Goal: Task Accomplishment & Management: Use online tool/utility

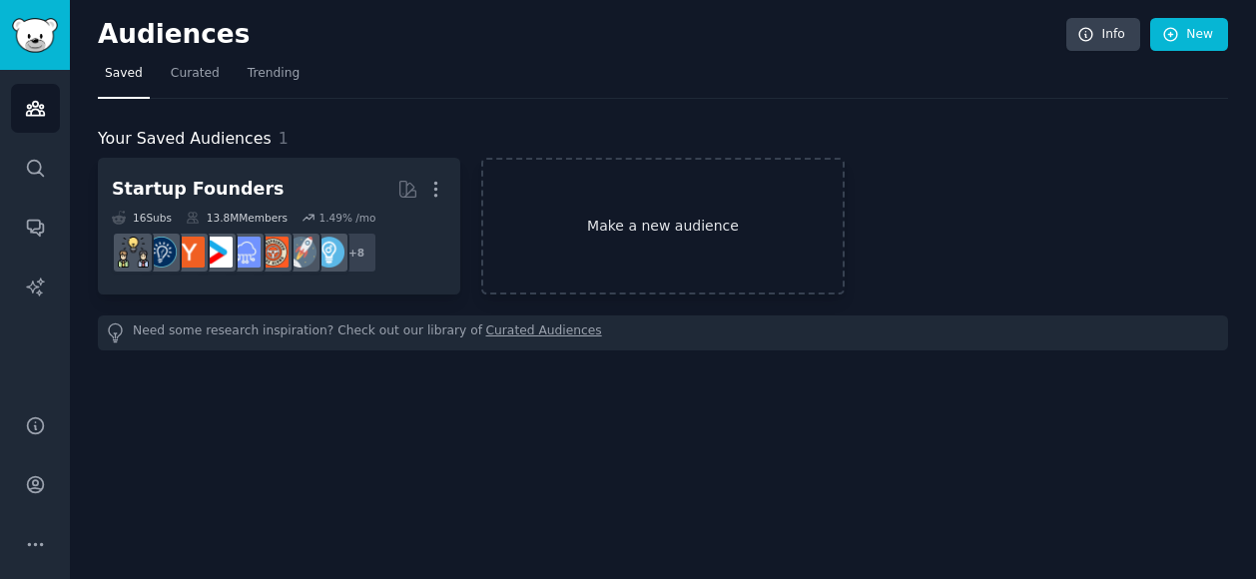
click at [648, 223] on link "Make a new audience" at bounding box center [662, 226] width 362 height 137
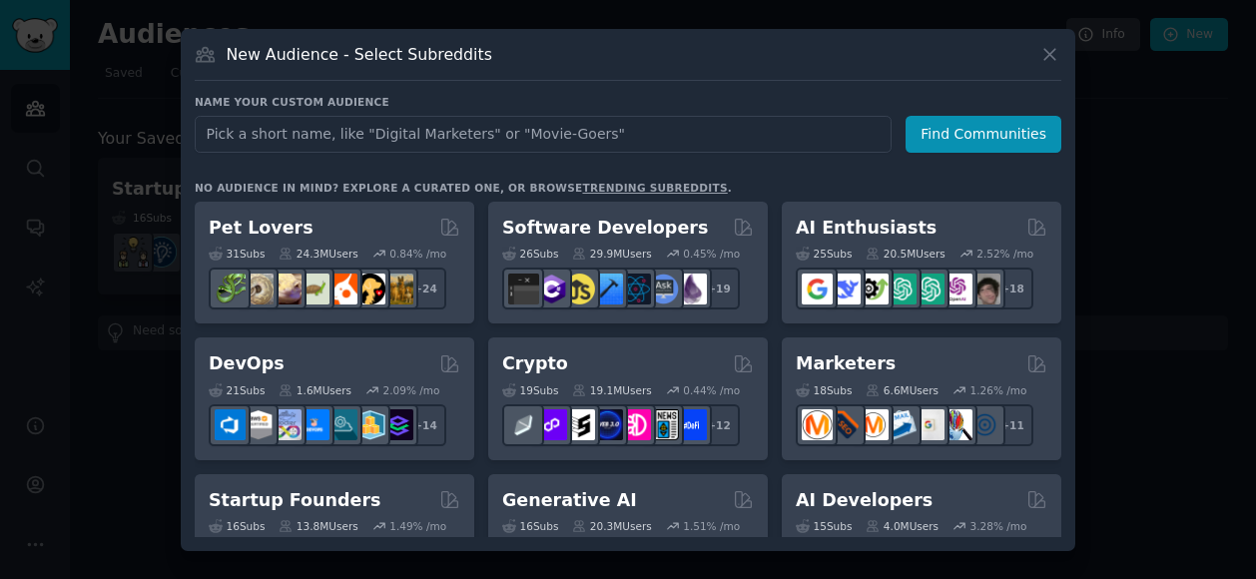
click at [612, 129] on input "text" at bounding box center [543, 134] width 697 height 37
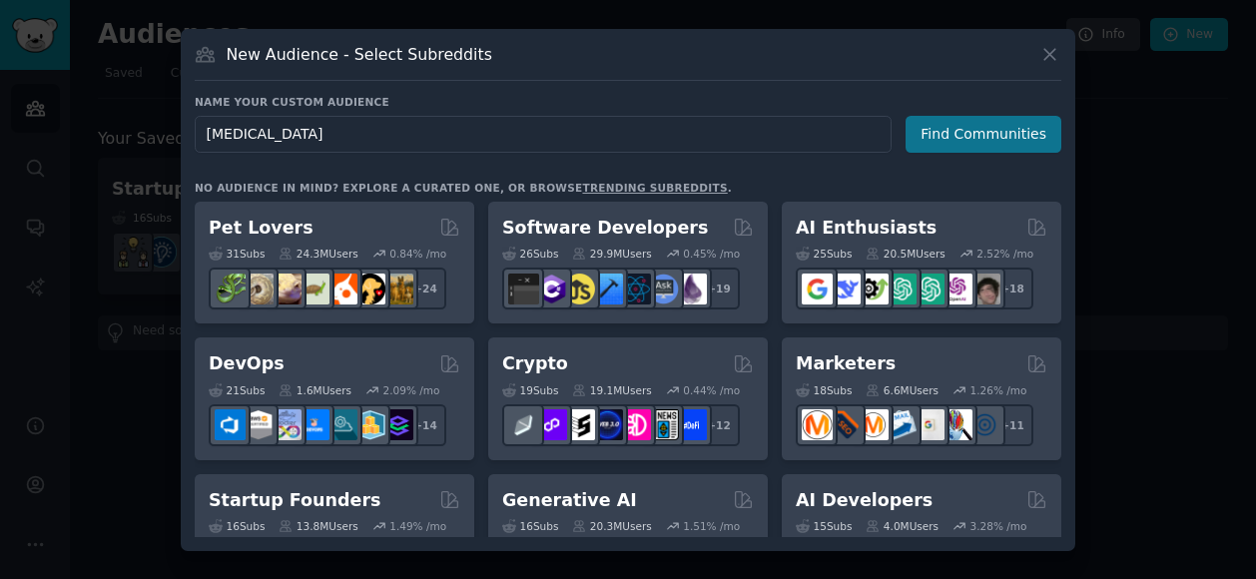
type input "[MEDICAL_DATA]"
click at [968, 127] on button "Find Communities" at bounding box center [983, 134] width 156 height 37
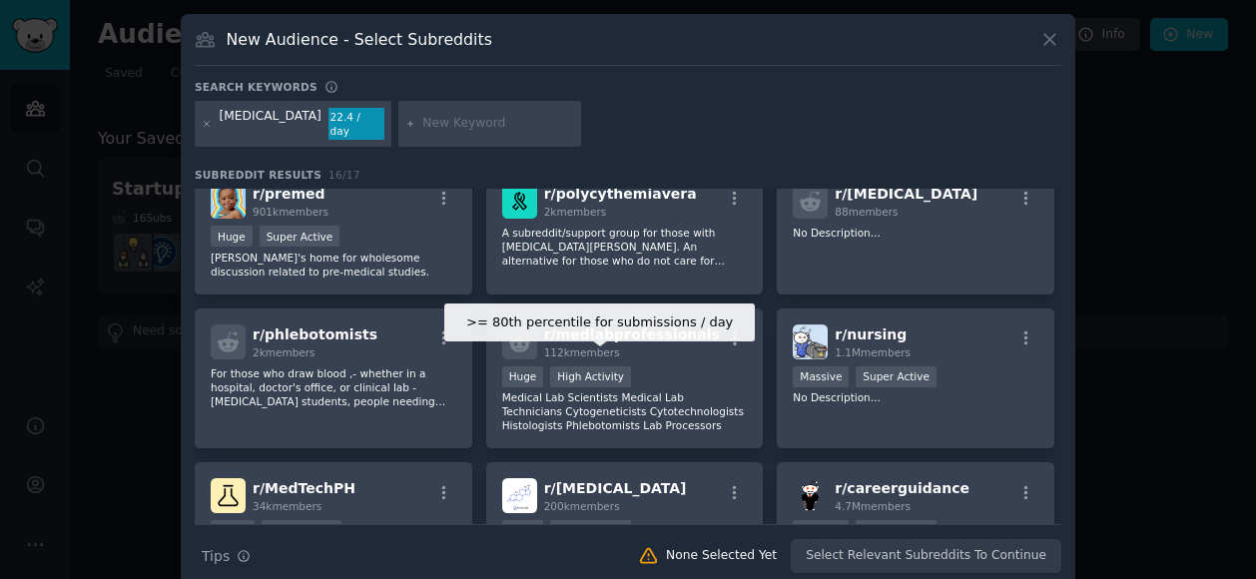
scroll to position [174, 0]
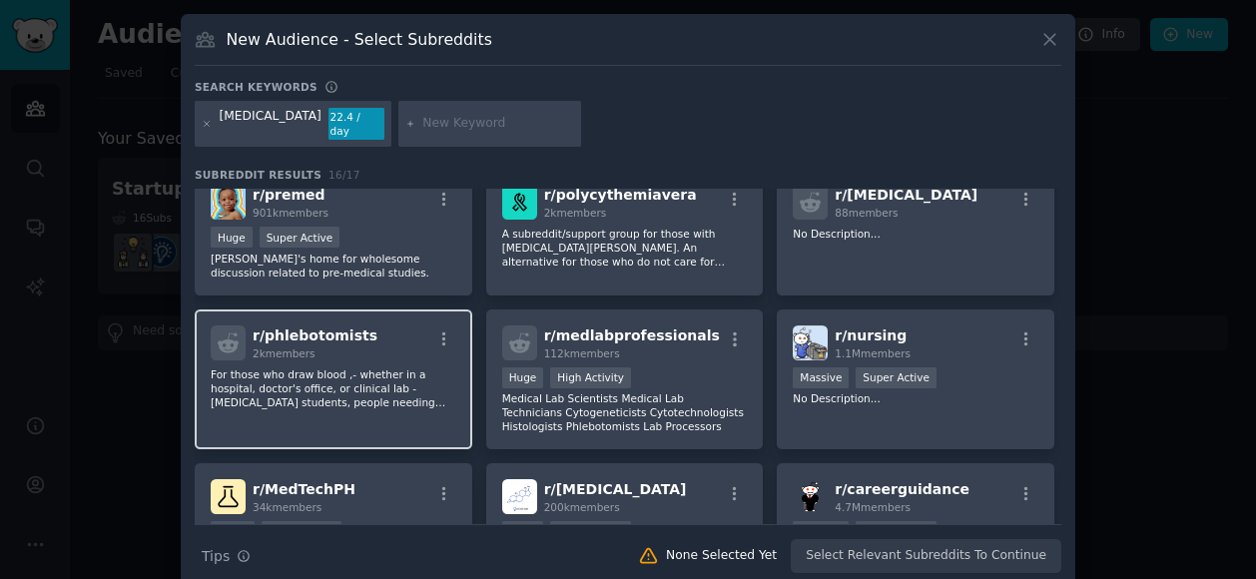
click at [343, 368] on p "For those who draw blood ,- whether in a hospital, doctor's office, or clinical…" at bounding box center [334, 388] width 246 height 42
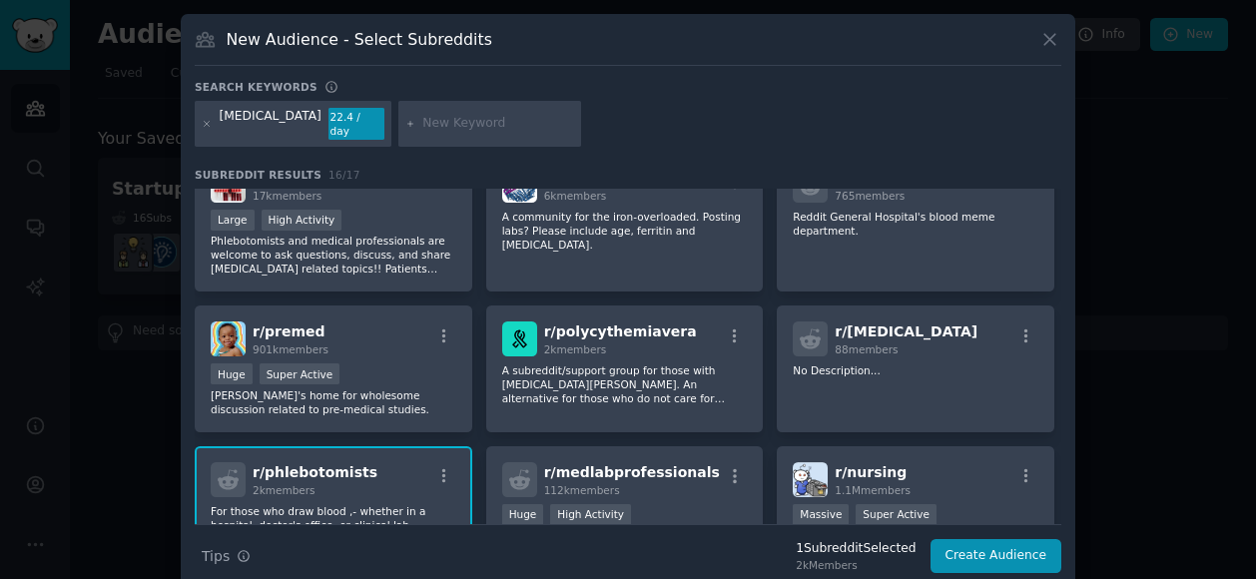
scroll to position [0, 0]
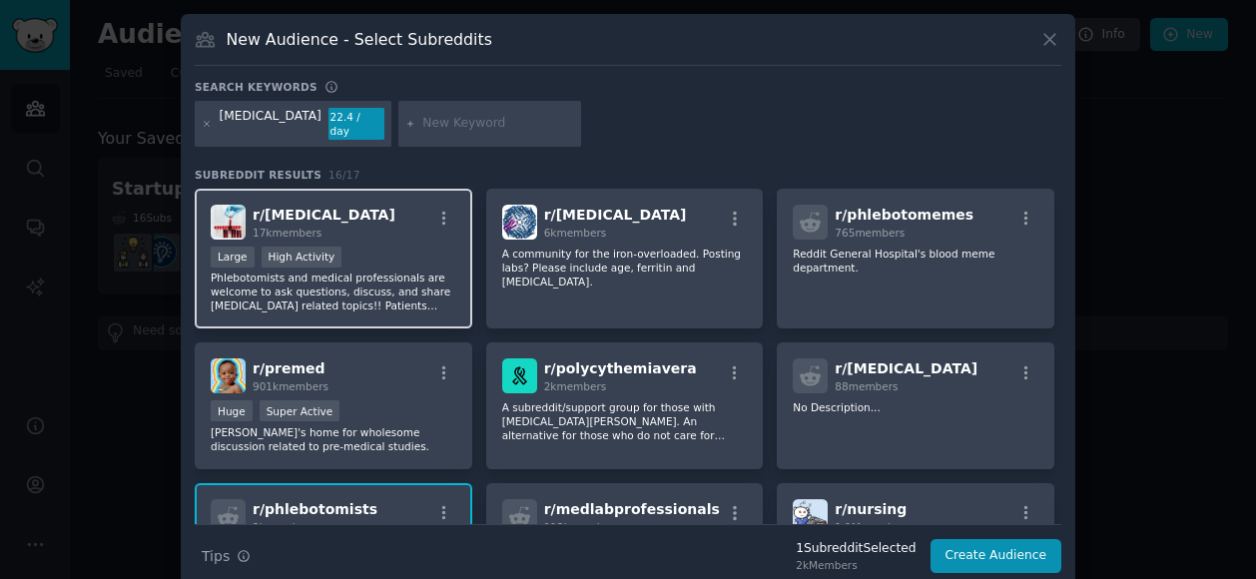
click at [391, 270] on p "Phlebotomists and medical professionals are welcome to ask questions, discuss, …" at bounding box center [334, 291] width 246 height 42
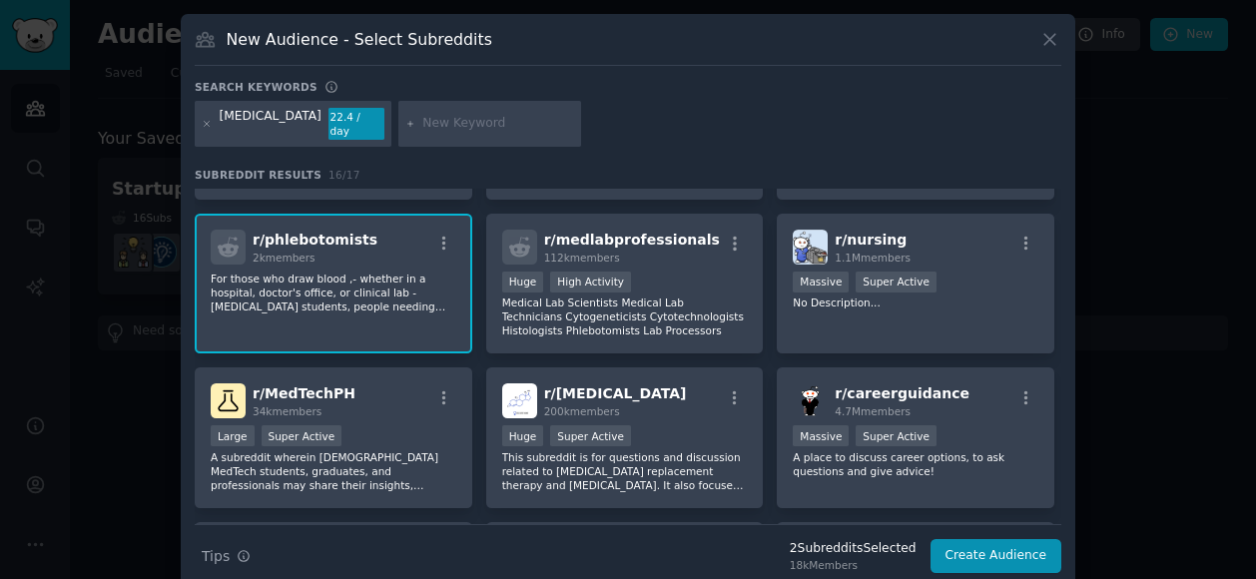
scroll to position [259, 0]
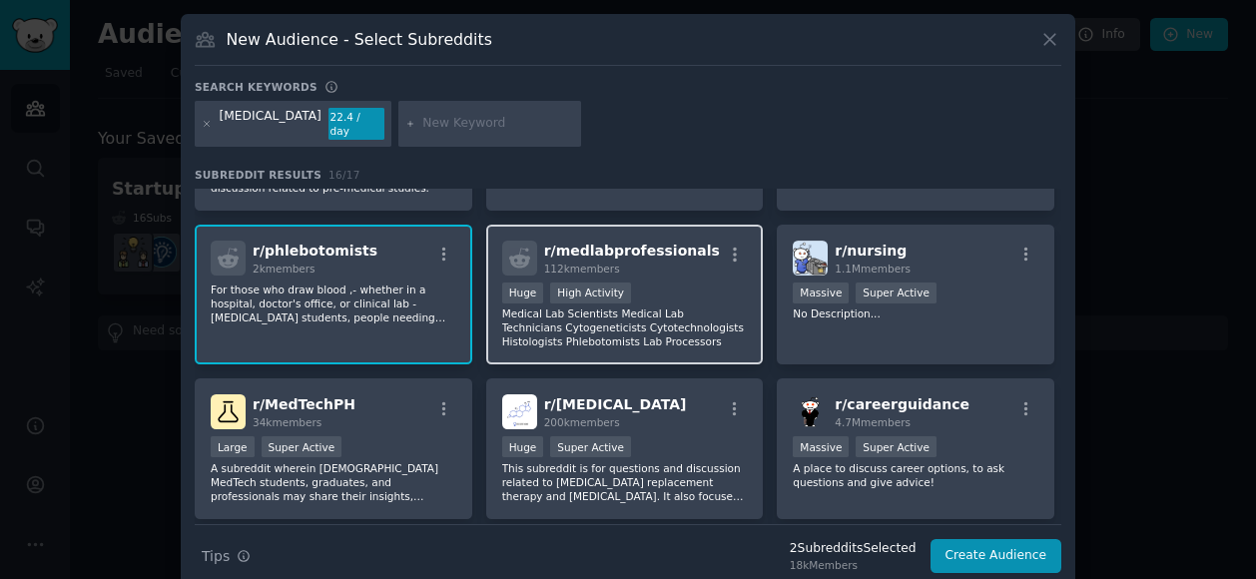
click at [647, 308] on p "Medical Lab Scientists Medical Lab Technicians Cytogeneticists Cytotechnologist…" at bounding box center [625, 327] width 246 height 42
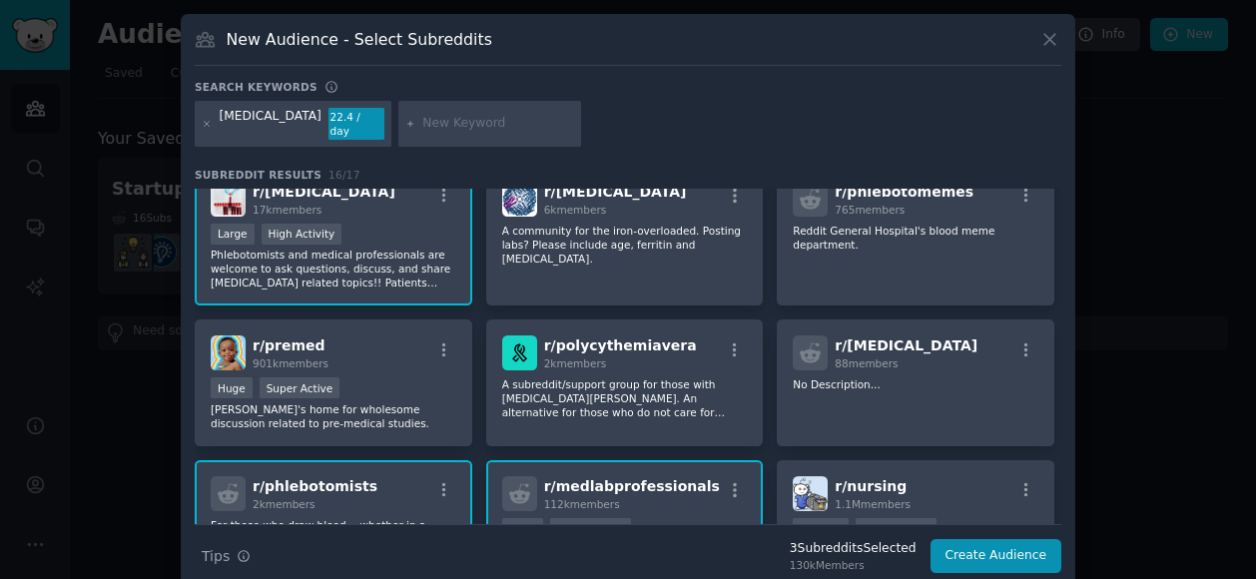
scroll to position [0, 0]
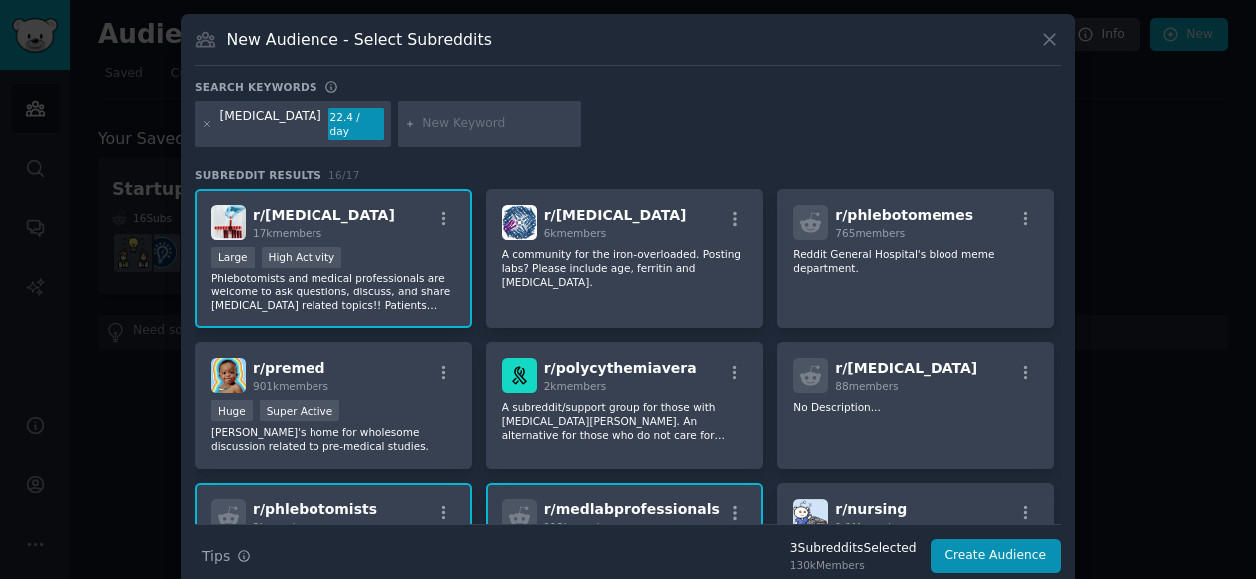
click at [422, 115] on input "text" at bounding box center [498, 124] width 152 height 18
click at [894, 383] on div "r/ [MEDICAL_DATA] 88 members No Description..." at bounding box center [915, 405] width 277 height 127
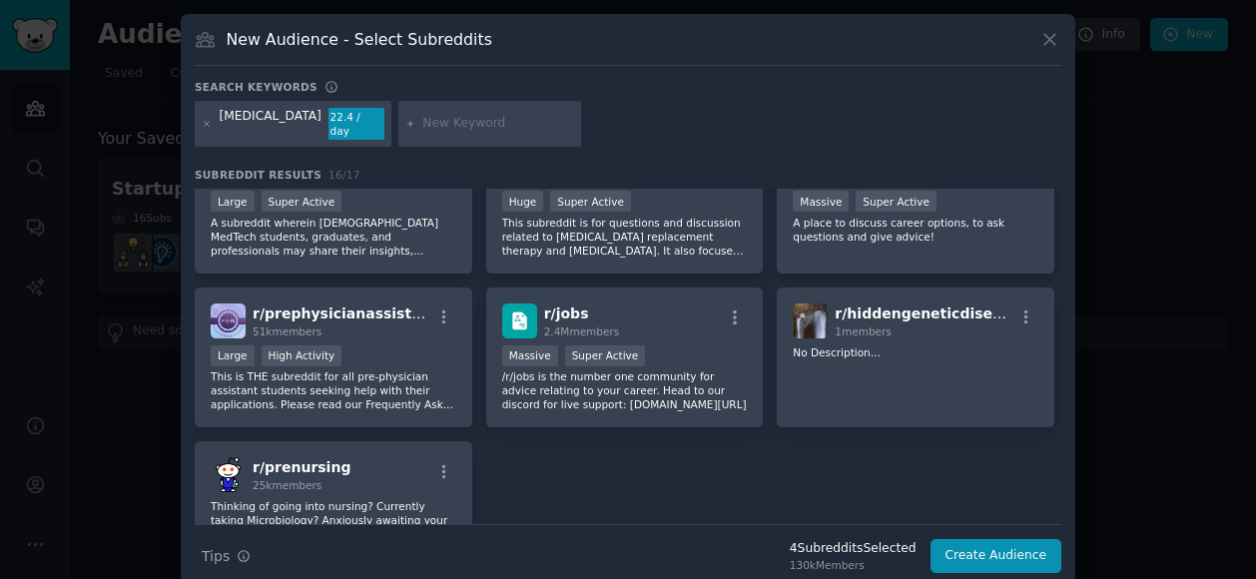
scroll to position [505, 0]
click at [992, 542] on button "Create Audience" at bounding box center [996, 556] width 132 height 34
click at [984, 539] on button "Create Audience" at bounding box center [996, 556] width 132 height 34
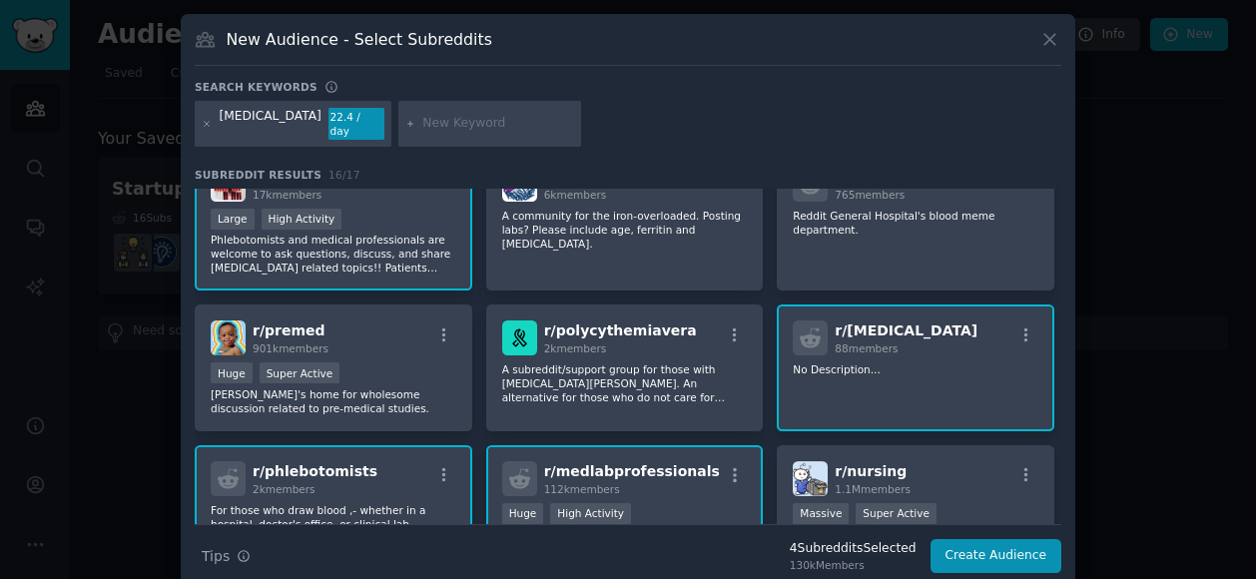
scroll to position [0, 0]
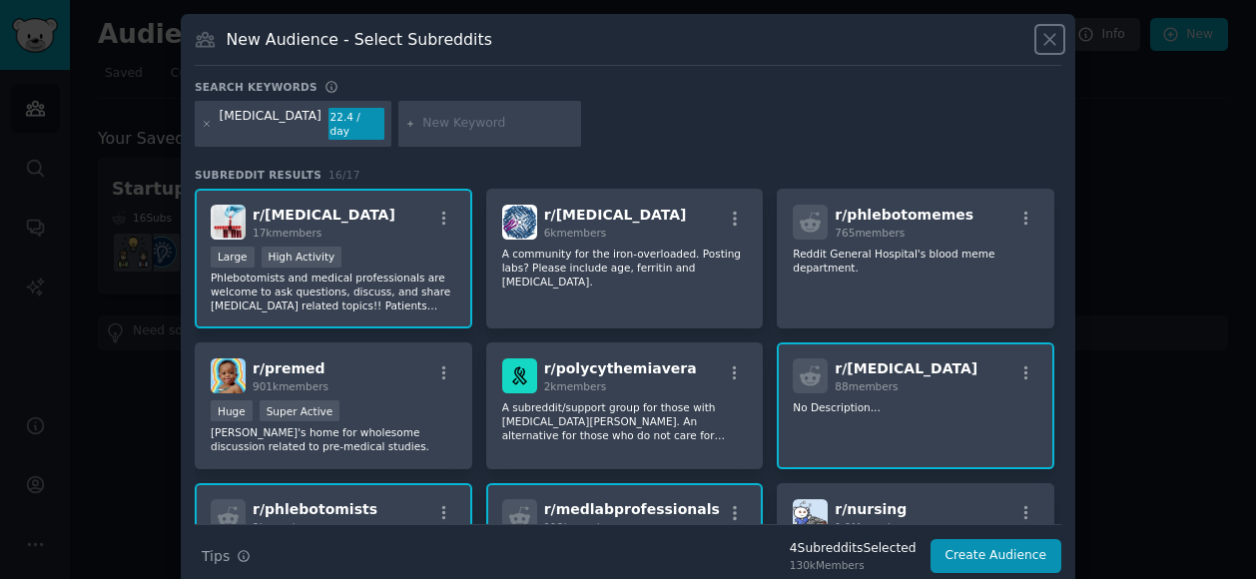
click at [1048, 31] on icon at bounding box center [1049, 39] width 21 height 21
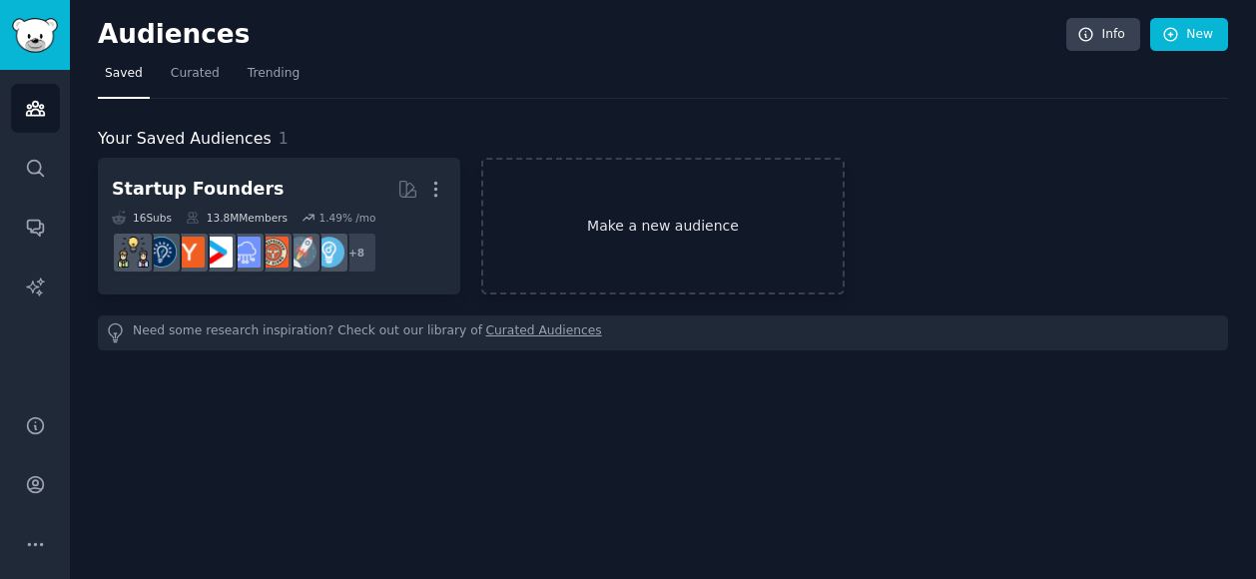
click at [646, 239] on link "Make a new audience" at bounding box center [662, 226] width 362 height 137
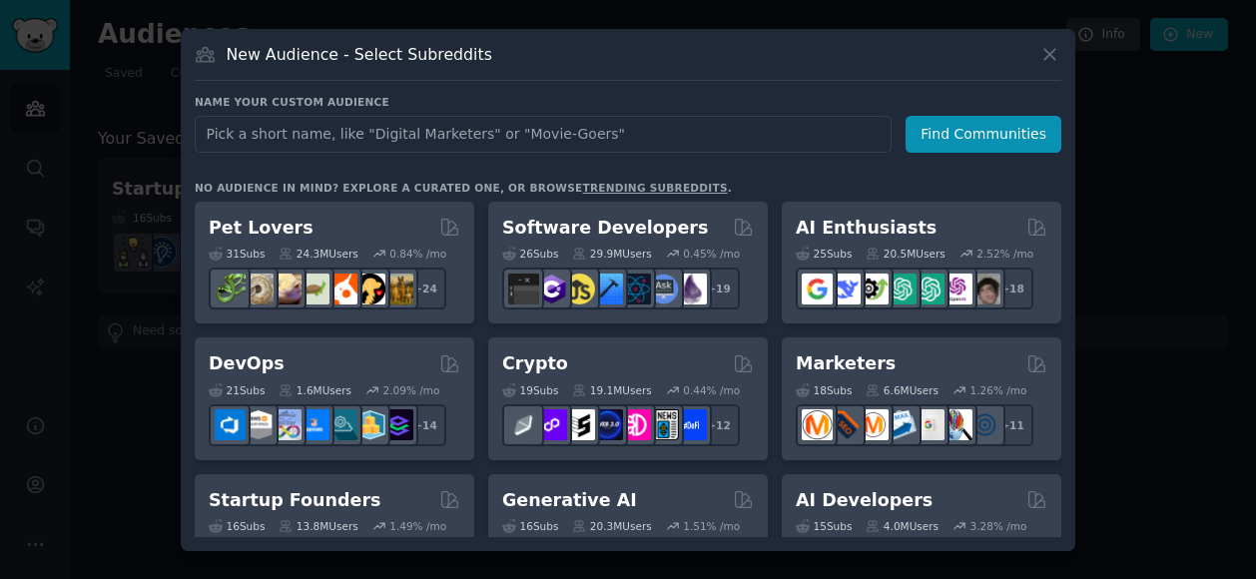
click at [604, 128] on input "text" at bounding box center [543, 134] width 697 height 37
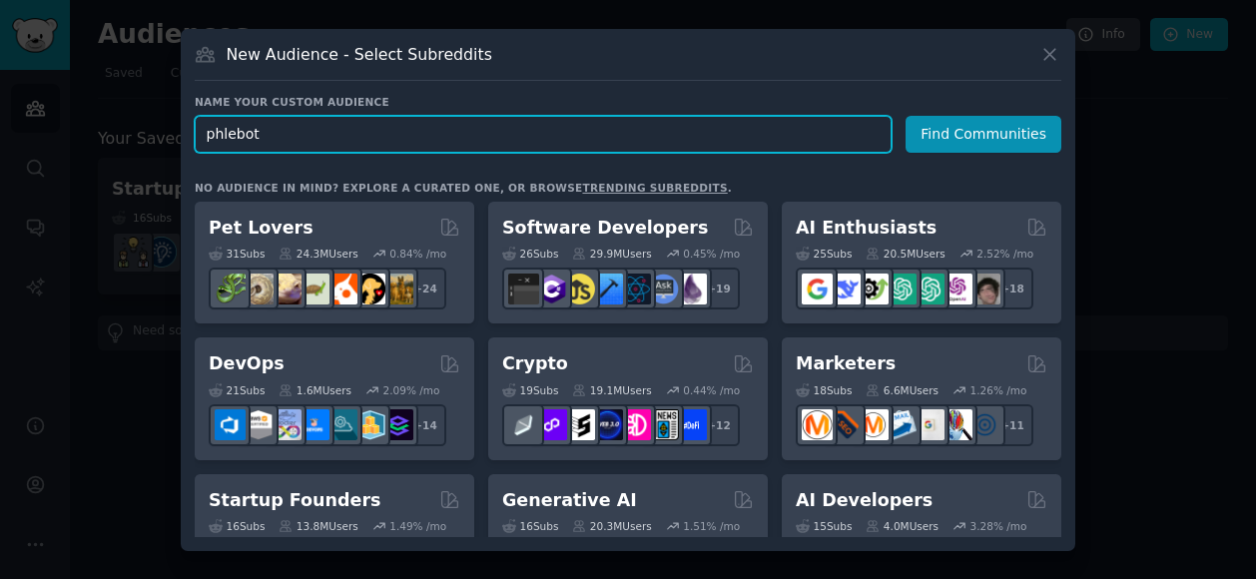
click at [721, 139] on input "phlebot" at bounding box center [543, 134] width 697 height 37
paste input "omy"
type input "[MEDICAL_DATA]"
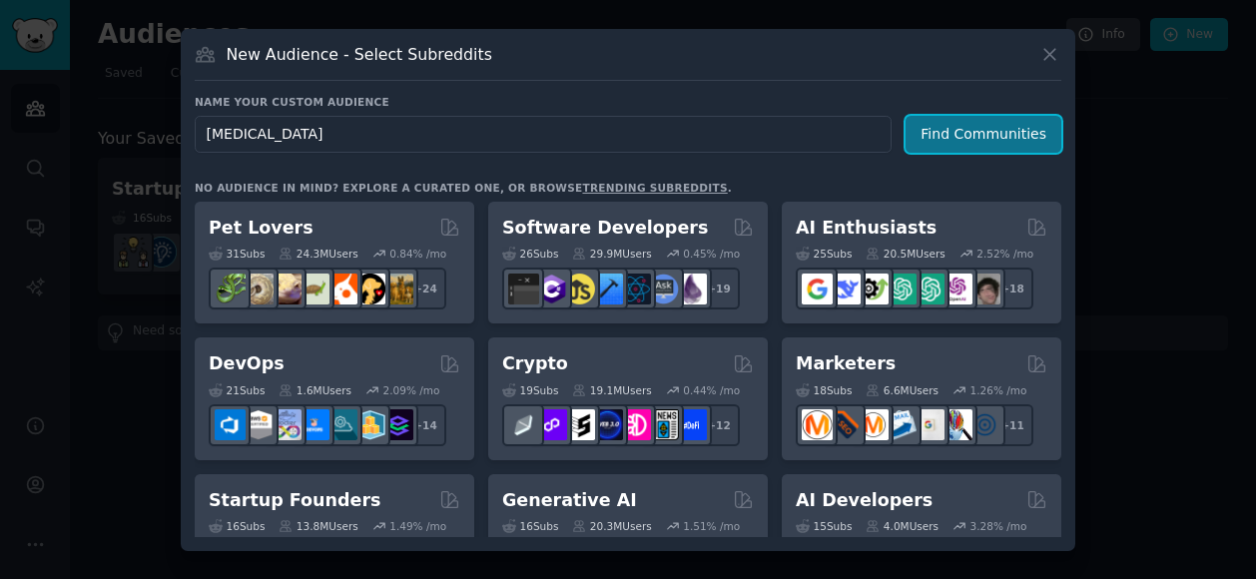
click at [976, 129] on button "Find Communities" at bounding box center [983, 134] width 156 height 37
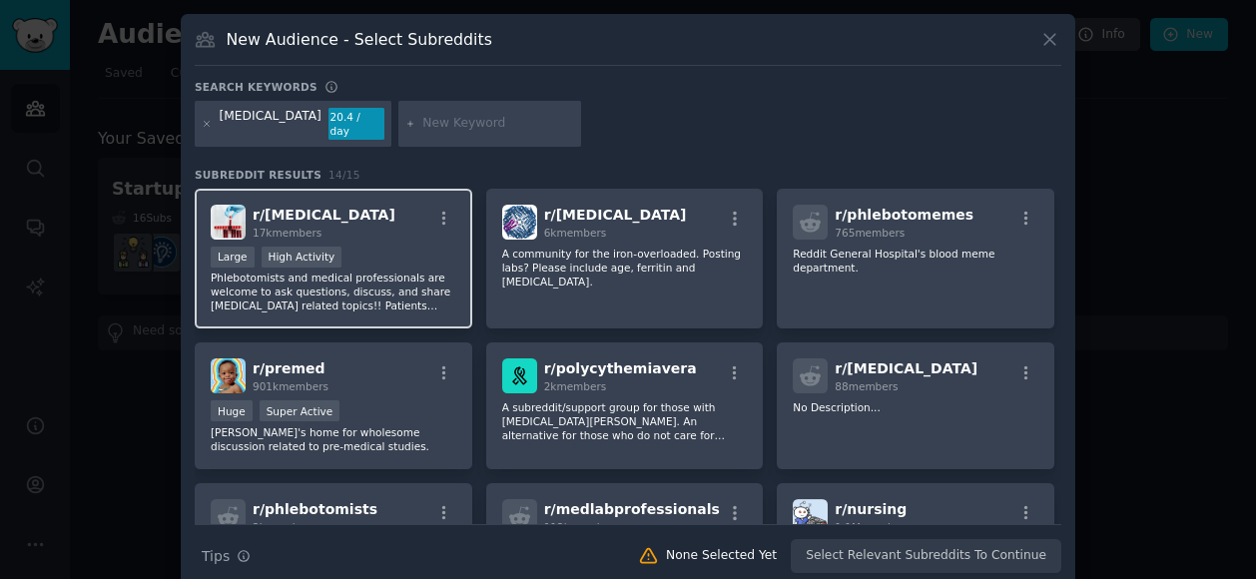
click at [373, 270] on p "Phlebotomists and medical professionals are welcome to ask questions, discuss, …" at bounding box center [334, 291] width 246 height 42
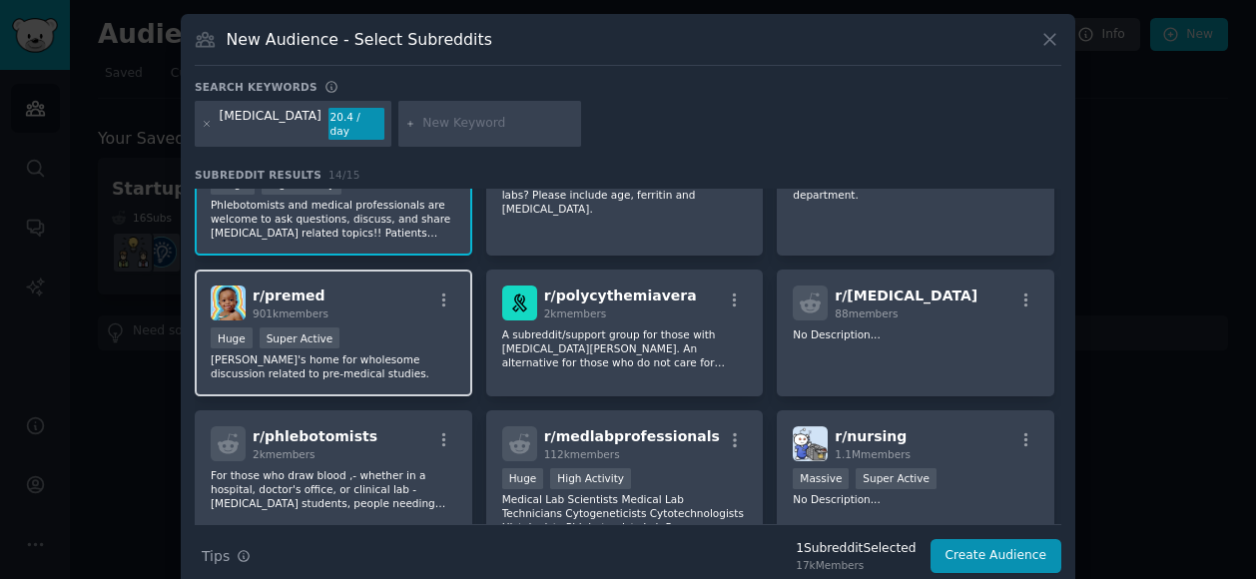
scroll to position [74, 0]
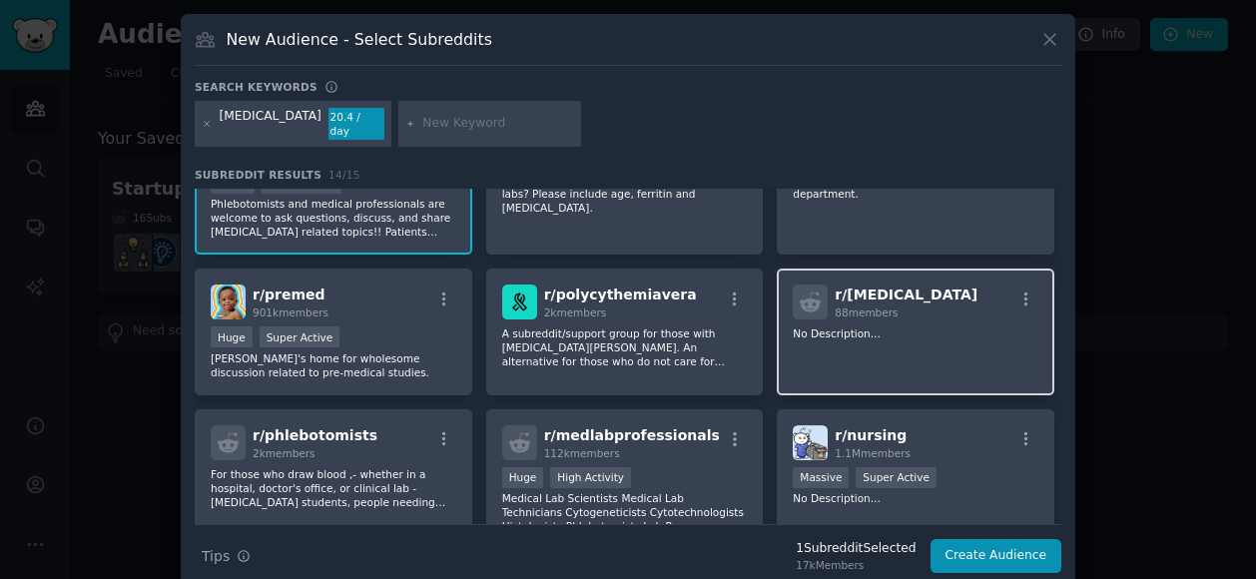
click at [852, 326] on p "No Description..." at bounding box center [915, 333] width 246 height 14
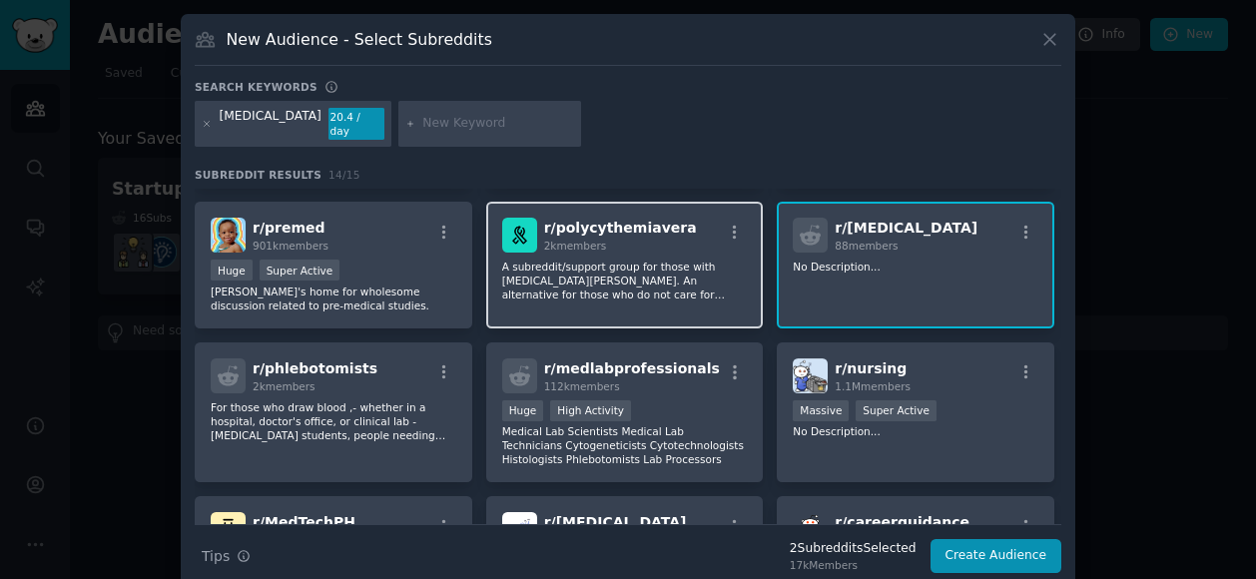
scroll to position [142, 0]
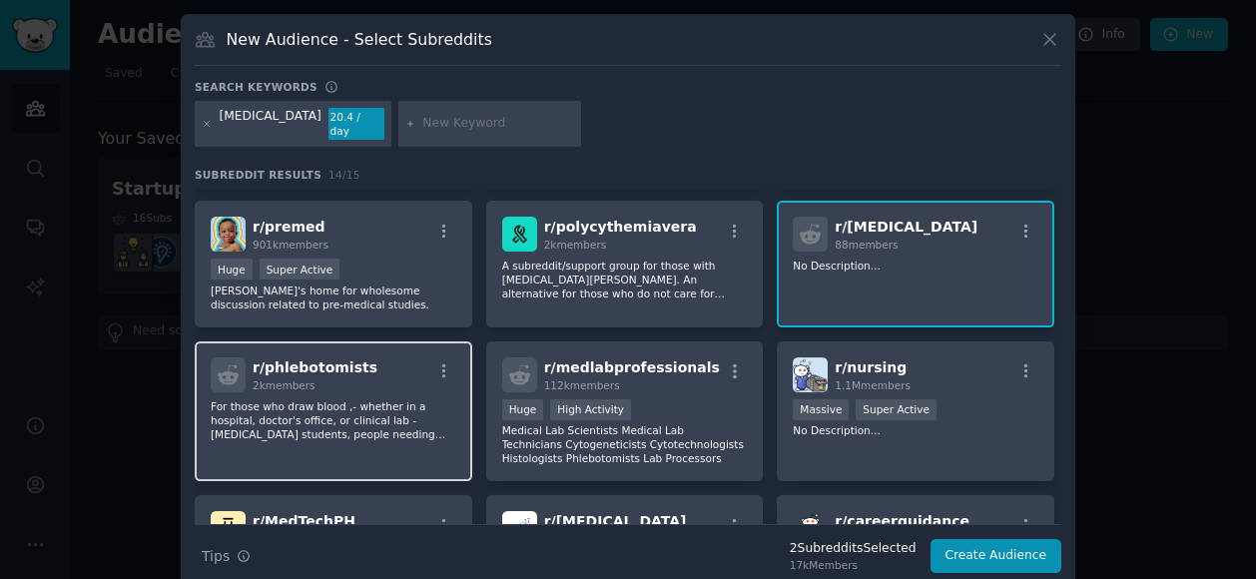
click at [332, 409] on p "For those who draw blood ,- whether in a hospital, doctor's office, or clinical…" at bounding box center [334, 420] width 246 height 42
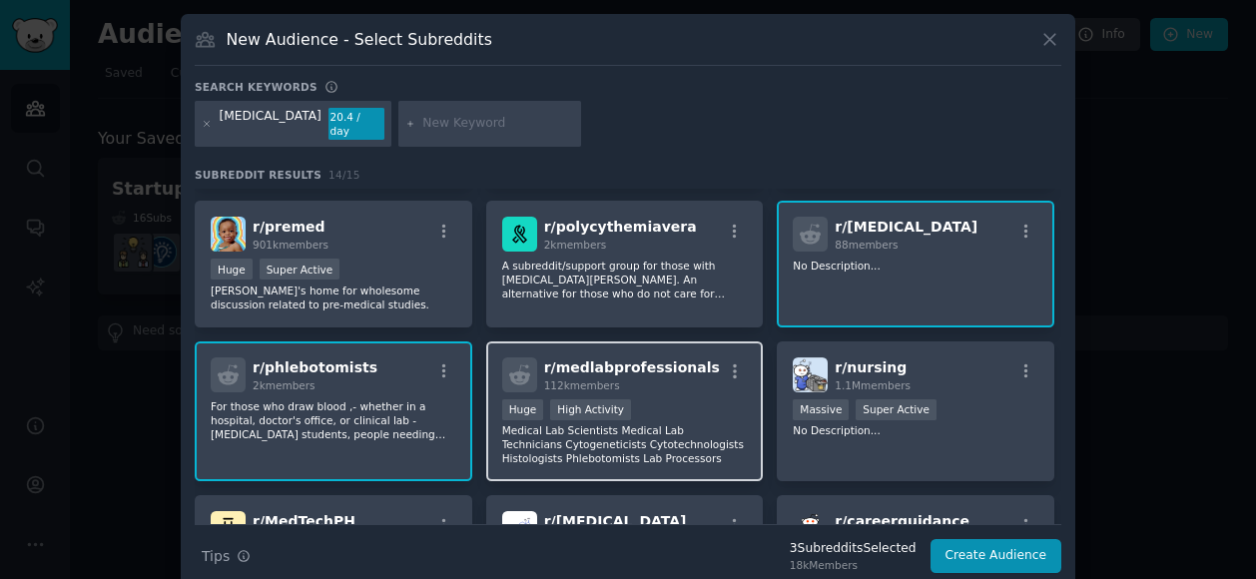
click at [669, 404] on div ">= 80th percentile for submissions / day Huge High Activity" at bounding box center [625, 411] width 246 height 25
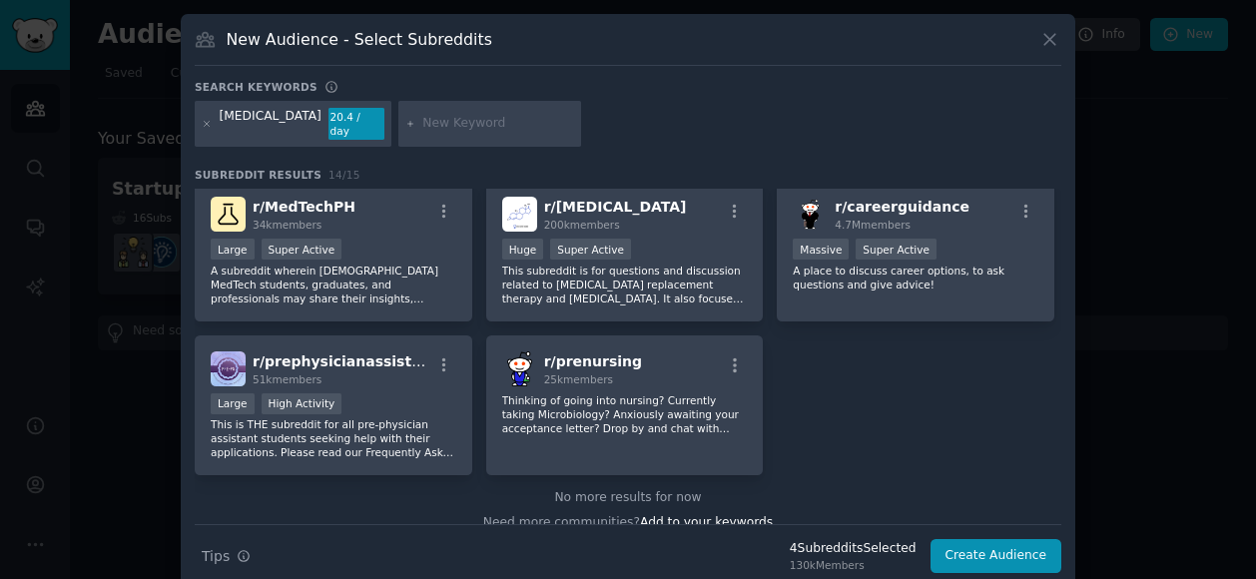
scroll to position [477, 0]
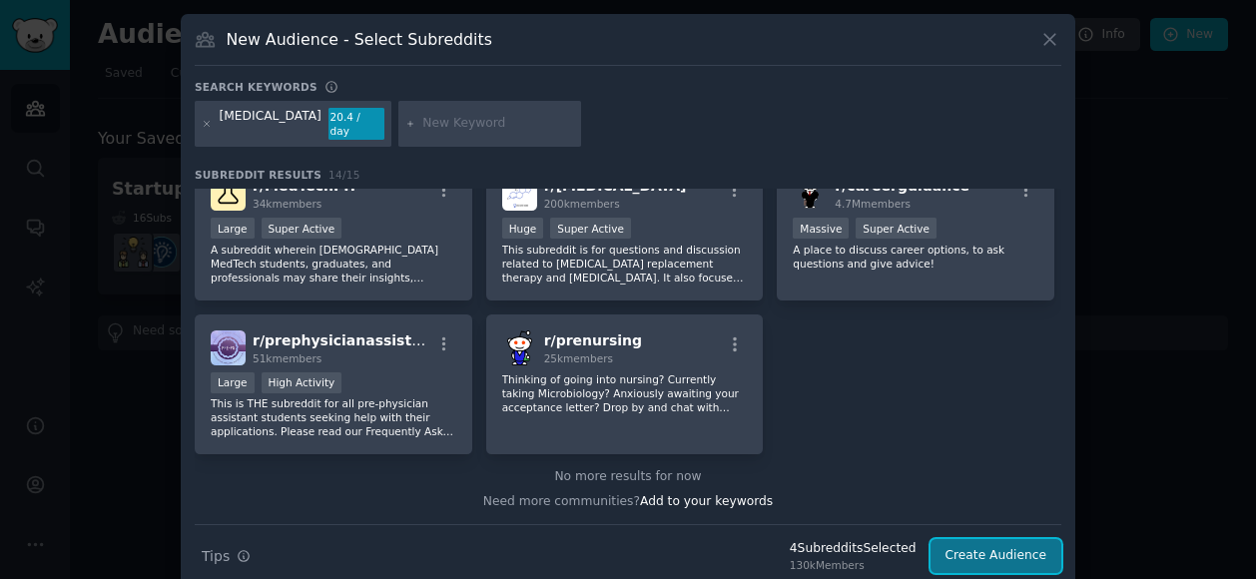
click at [991, 546] on button "Create Audience" at bounding box center [996, 556] width 132 height 34
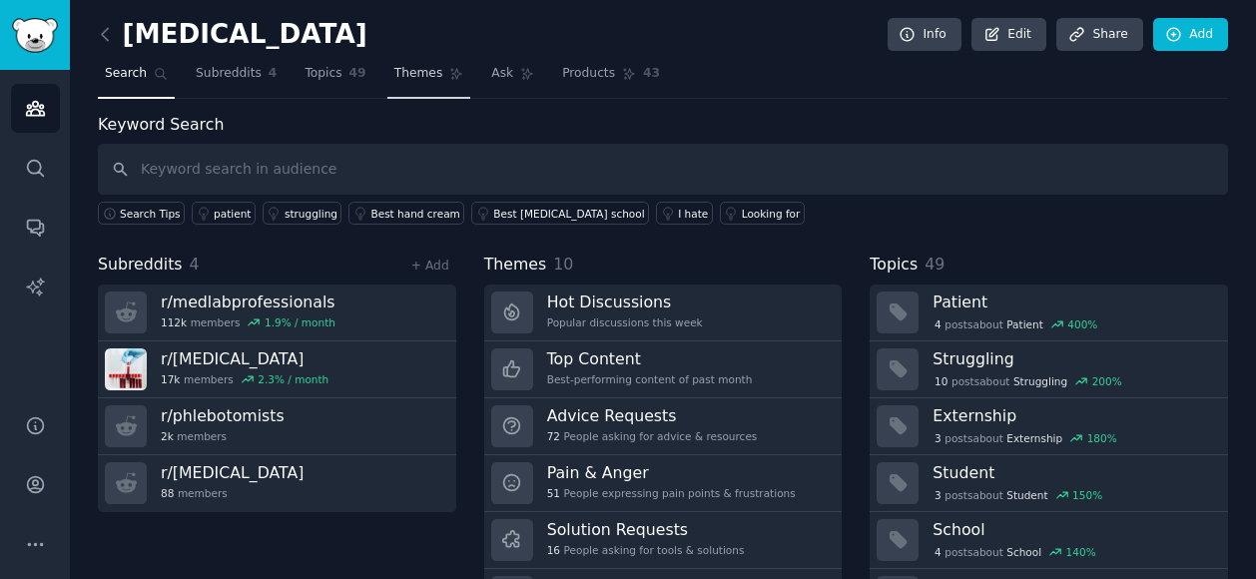
click at [394, 78] on span "Themes" at bounding box center [418, 74] width 49 height 18
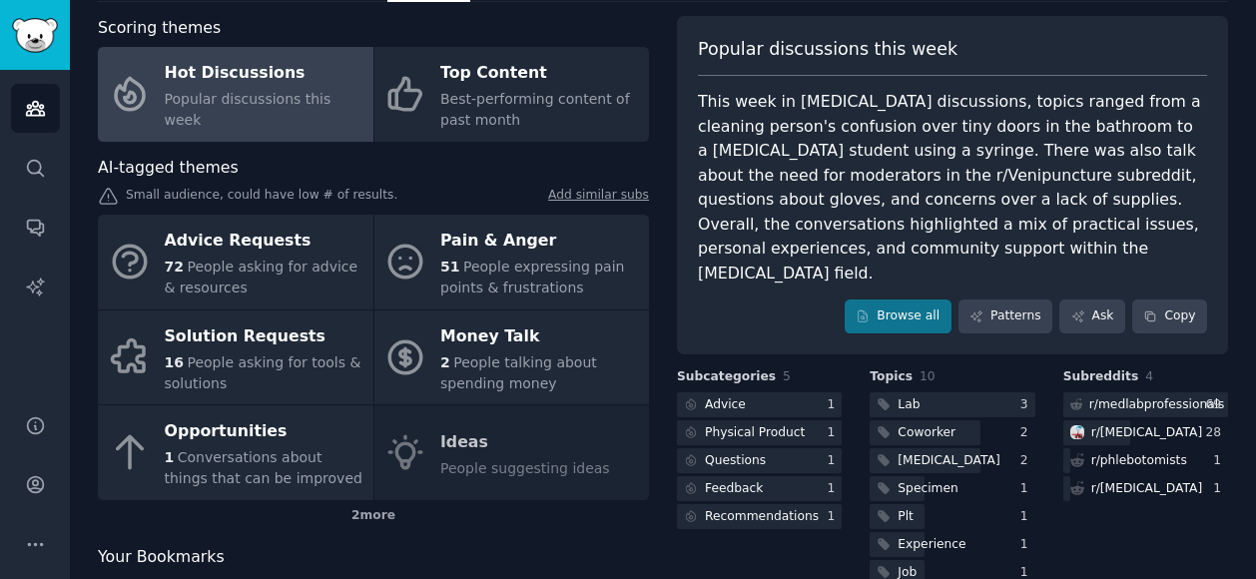
scroll to position [98, 0]
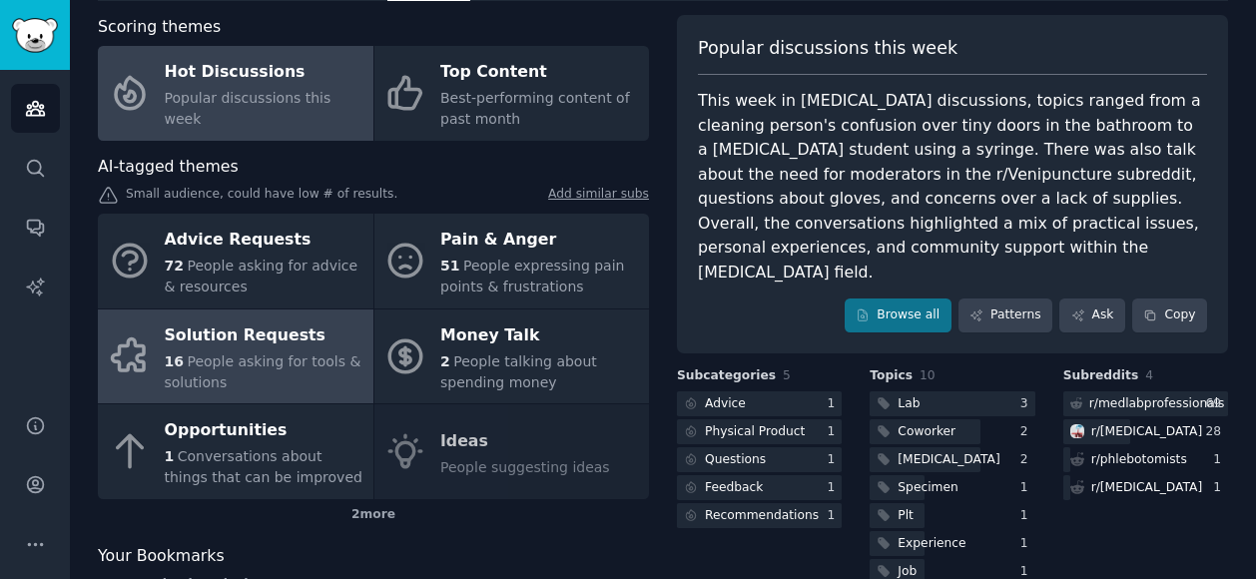
click at [262, 354] on span "People asking for tools & solutions" at bounding box center [263, 371] width 197 height 37
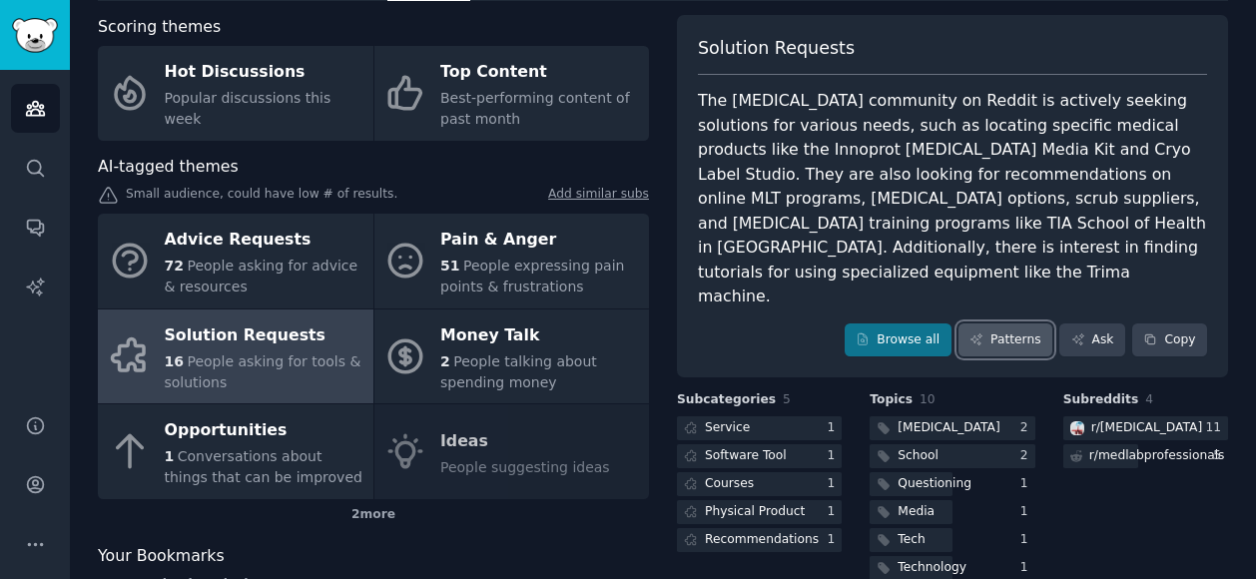
click at [1004, 323] on link "Patterns" at bounding box center [1005, 340] width 94 height 34
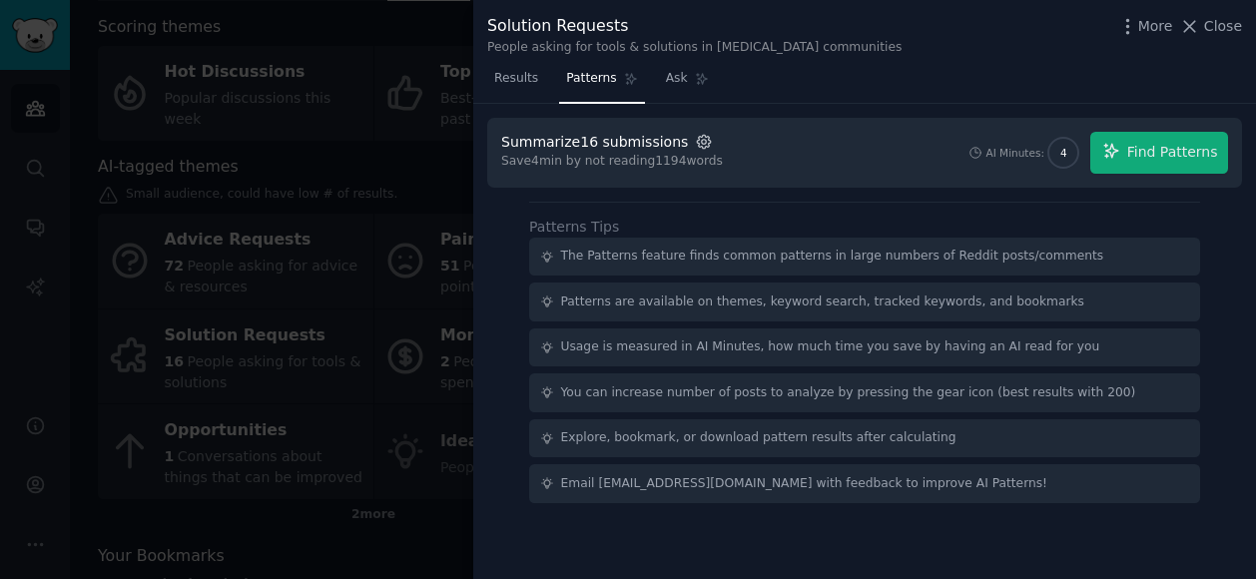
click at [695, 137] on icon "button" at bounding box center [704, 142] width 18 height 18
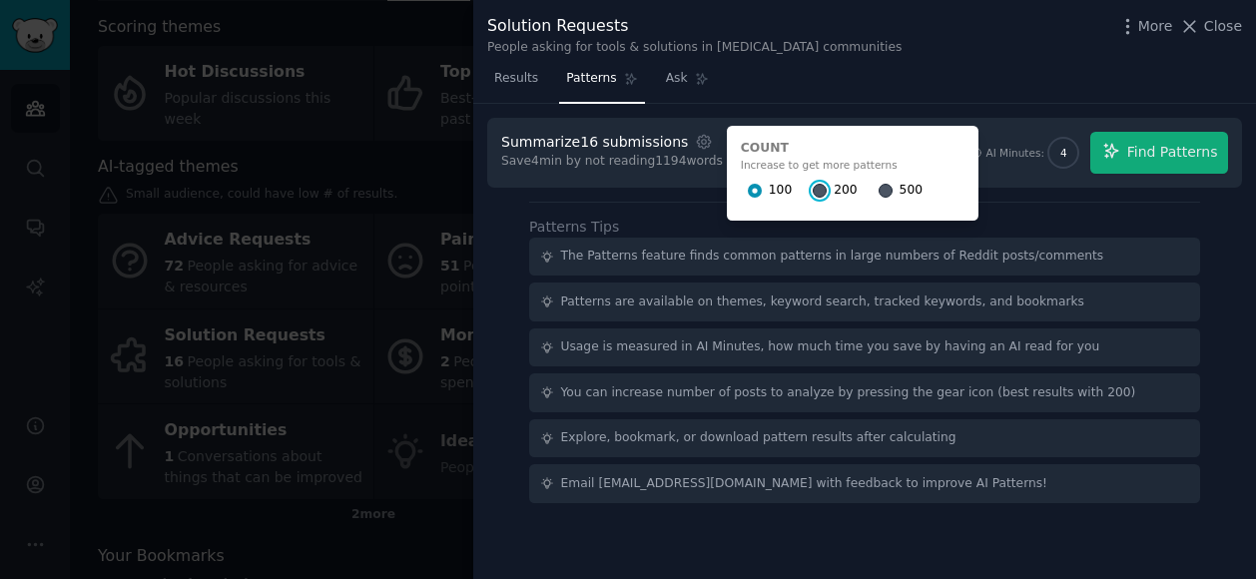
click at [812, 188] on input "200" at bounding box center [819, 191] width 14 height 14
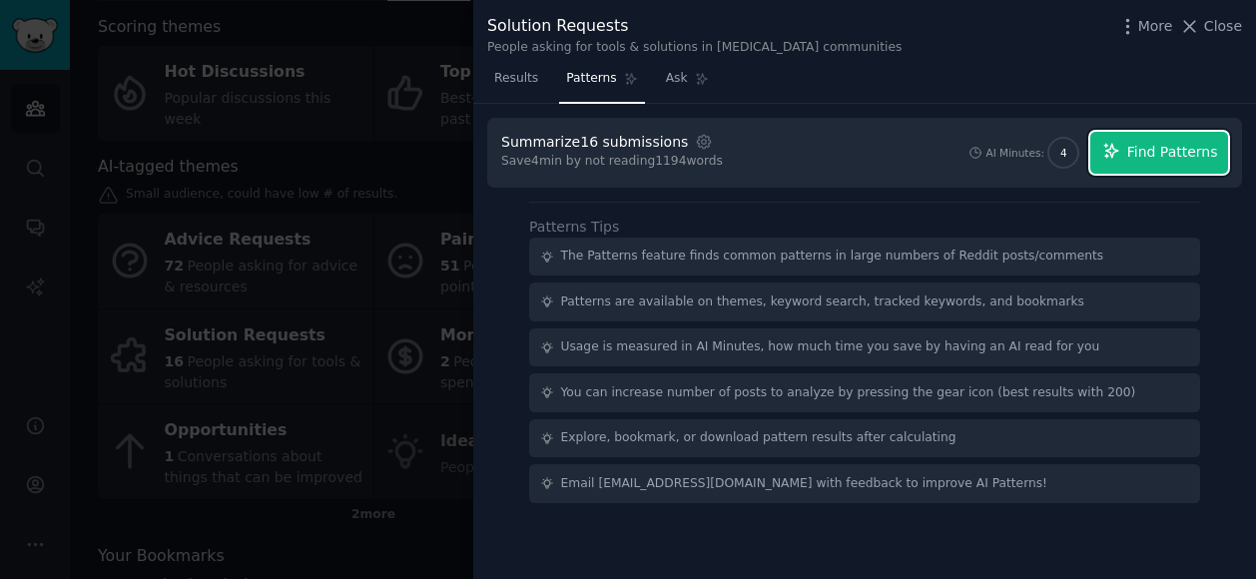
click at [1144, 143] on span "Find Patterns" at bounding box center [1172, 152] width 91 height 21
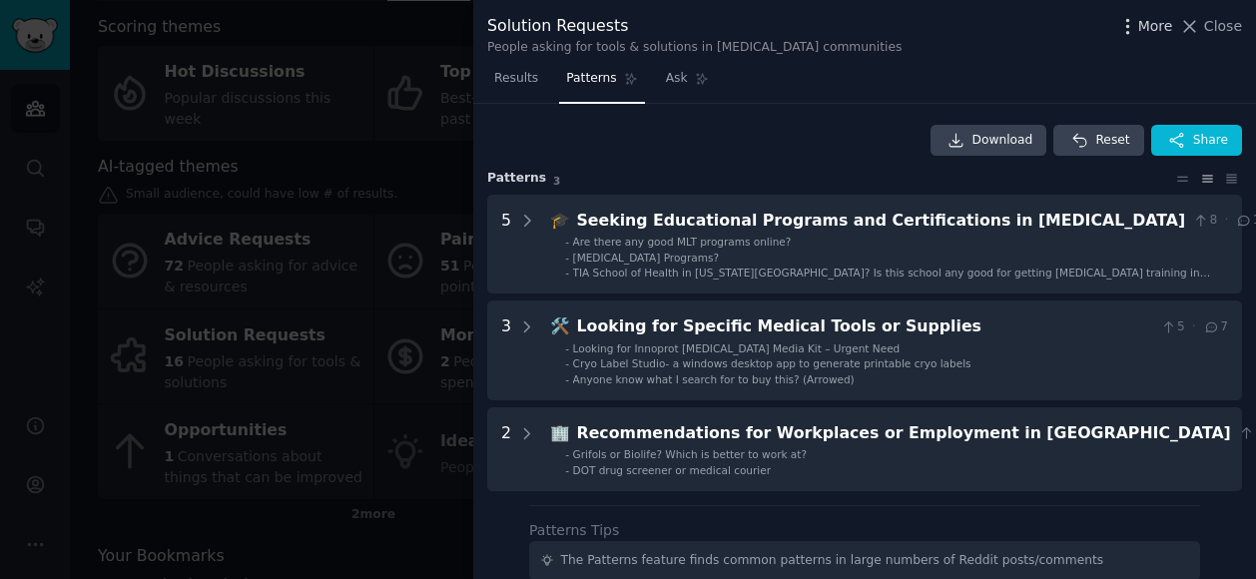
click at [1138, 23] on icon "button" at bounding box center [1127, 26] width 21 height 21
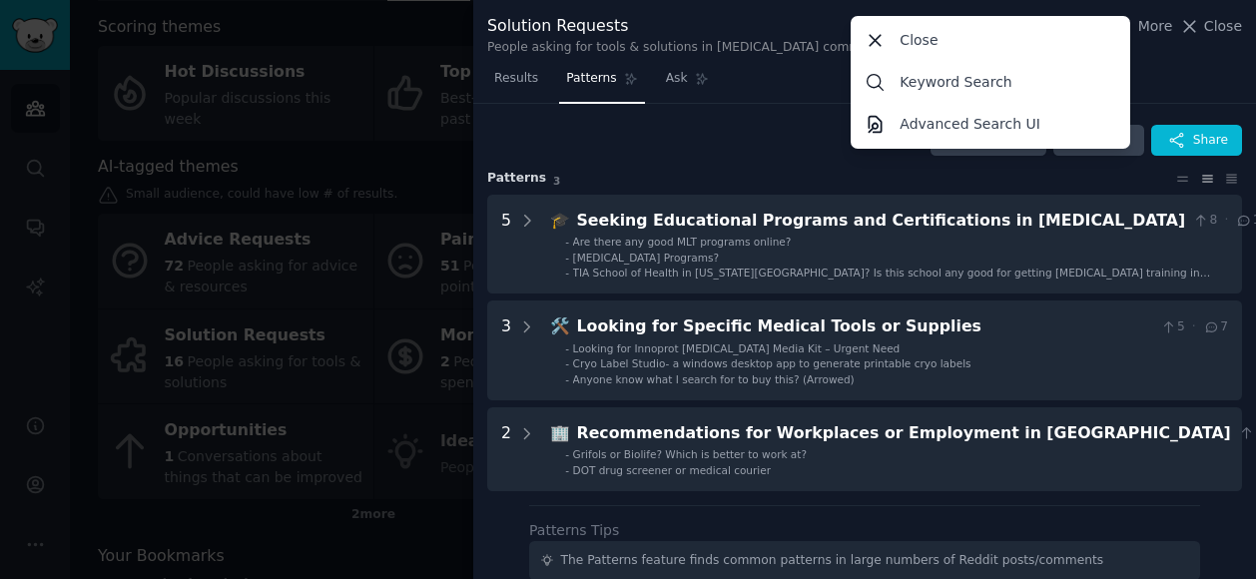
click at [1200, 61] on div "Solution Requests People asking for tools & solutions in [MEDICAL_DATA] communi…" at bounding box center [864, 31] width 783 height 63
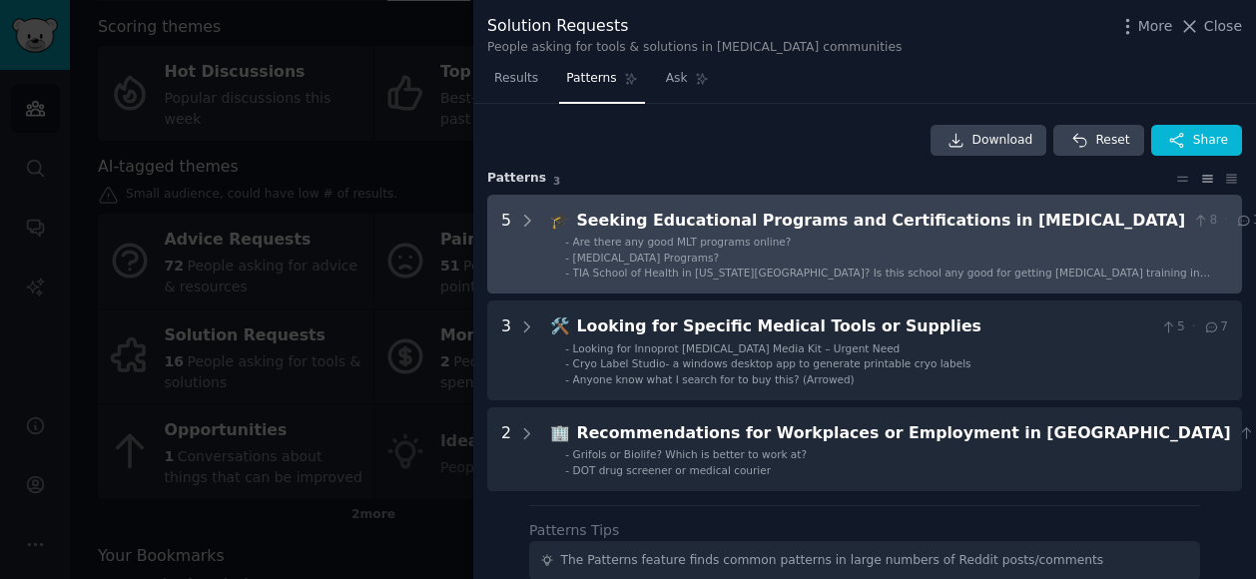
click at [855, 237] on li "- Are there any good MLT programs online?" at bounding box center [916, 242] width 703 height 14
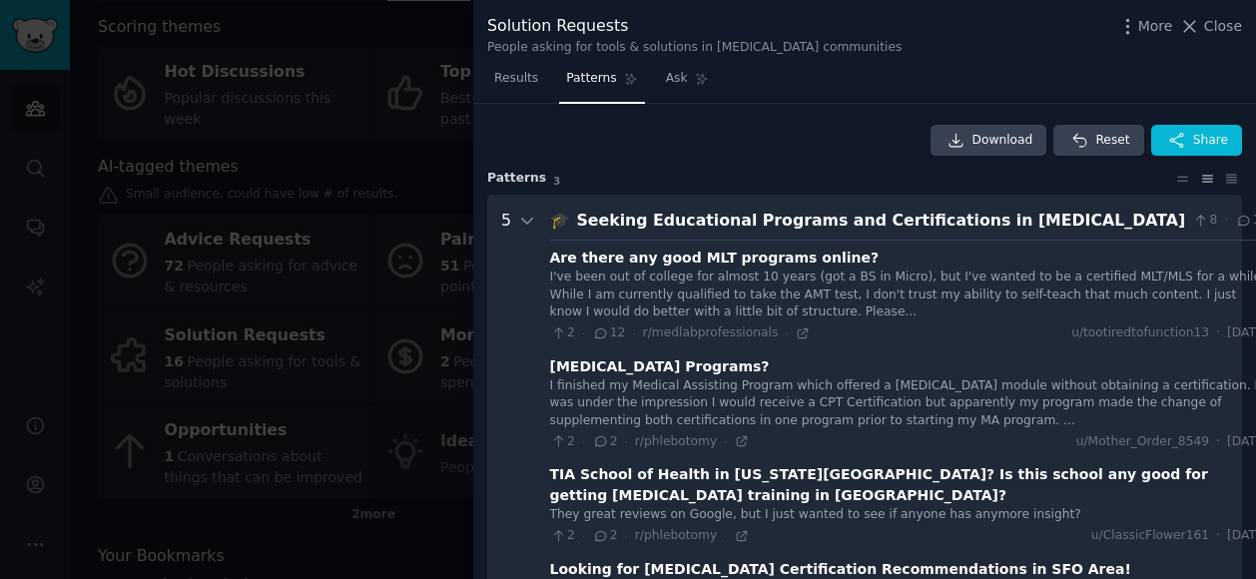
click at [704, 259] on div "Are there any good MLT programs online?" at bounding box center [714, 258] width 329 height 21
click at [1226, 29] on span "Close" at bounding box center [1223, 26] width 38 height 21
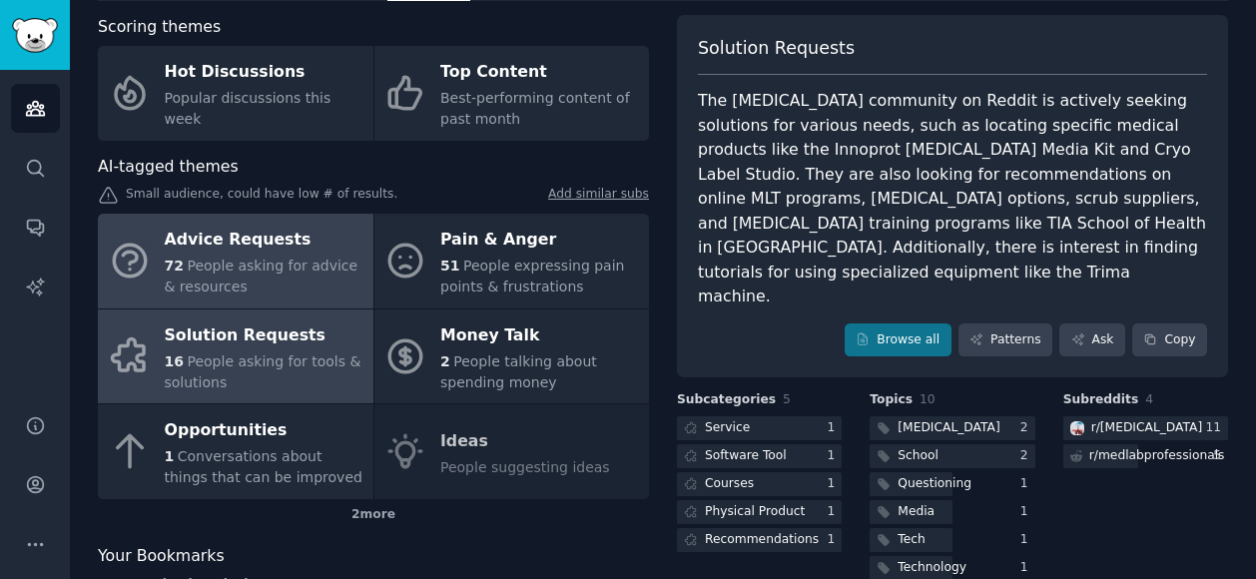
click at [260, 252] on div "Advice Requests" at bounding box center [264, 241] width 199 height 32
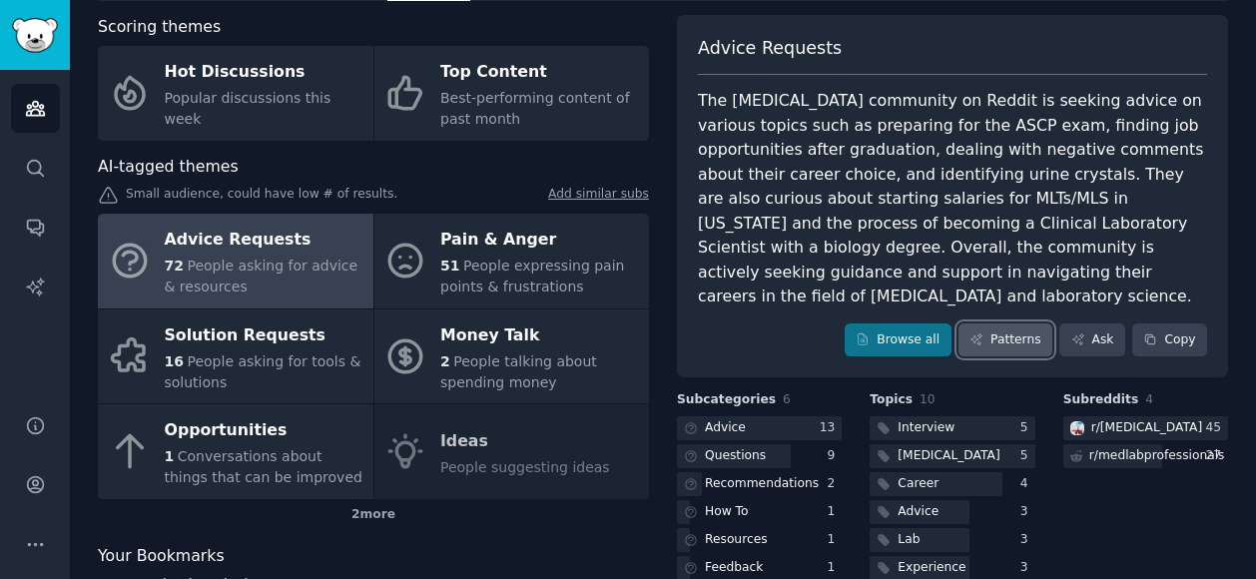
click at [1019, 323] on link "Patterns" at bounding box center [1005, 340] width 94 height 34
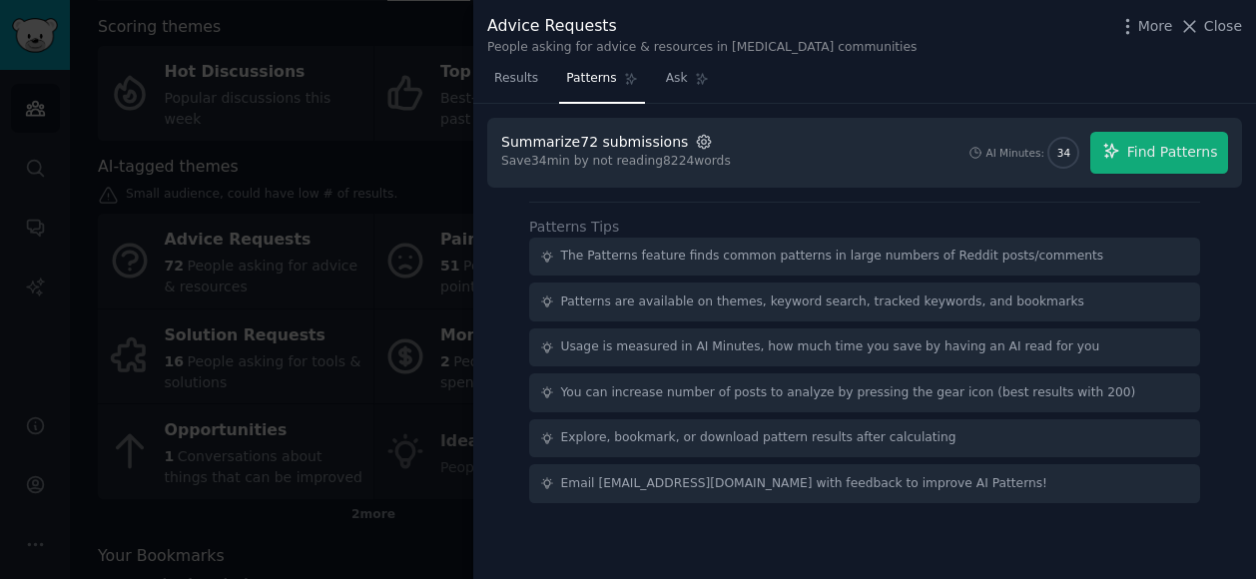
click at [702, 141] on icon "button" at bounding box center [704, 142] width 4 height 4
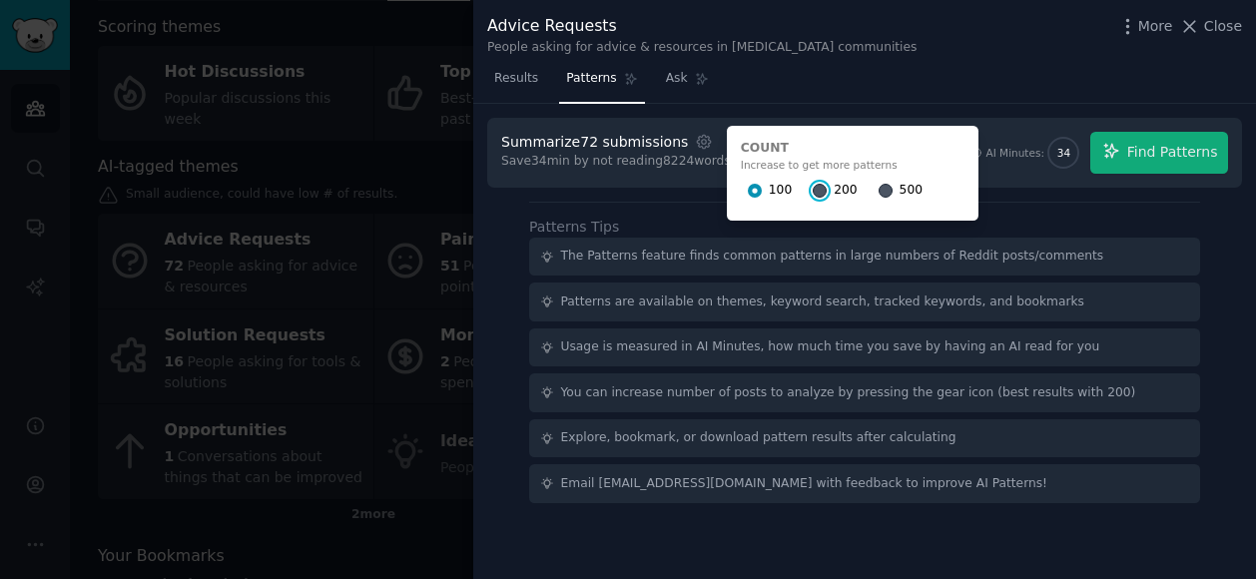
click at [812, 192] on input "200" at bounding box center [819, 191] width 14 height 14
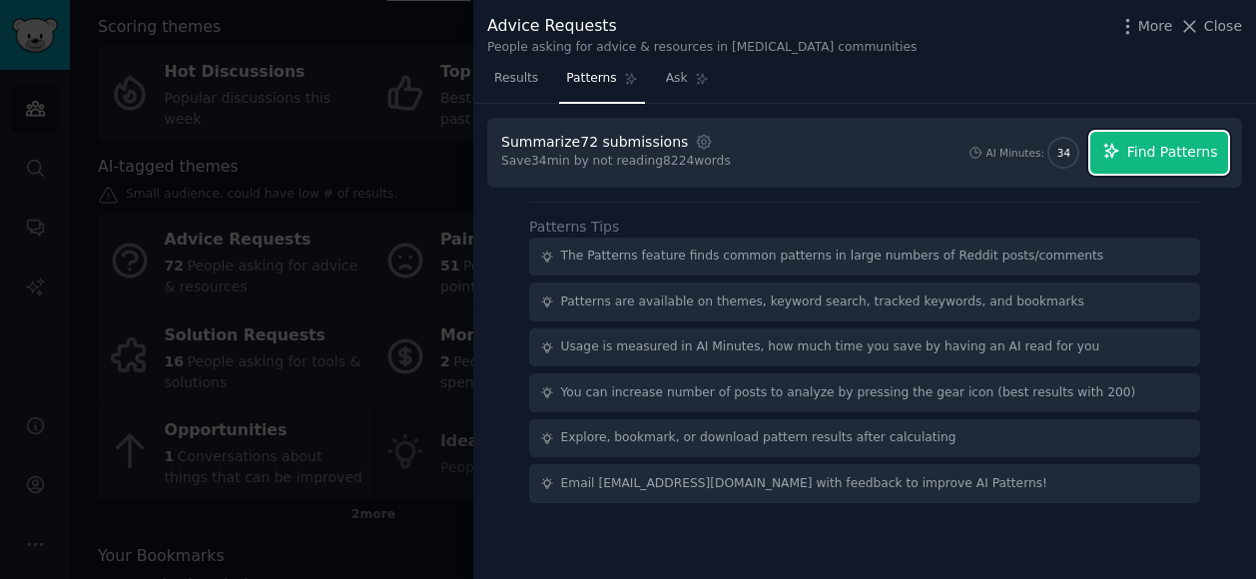
click at [1154, 142] on span "Find Patterns" at bounding box center [1172, 152] width 91 height 21
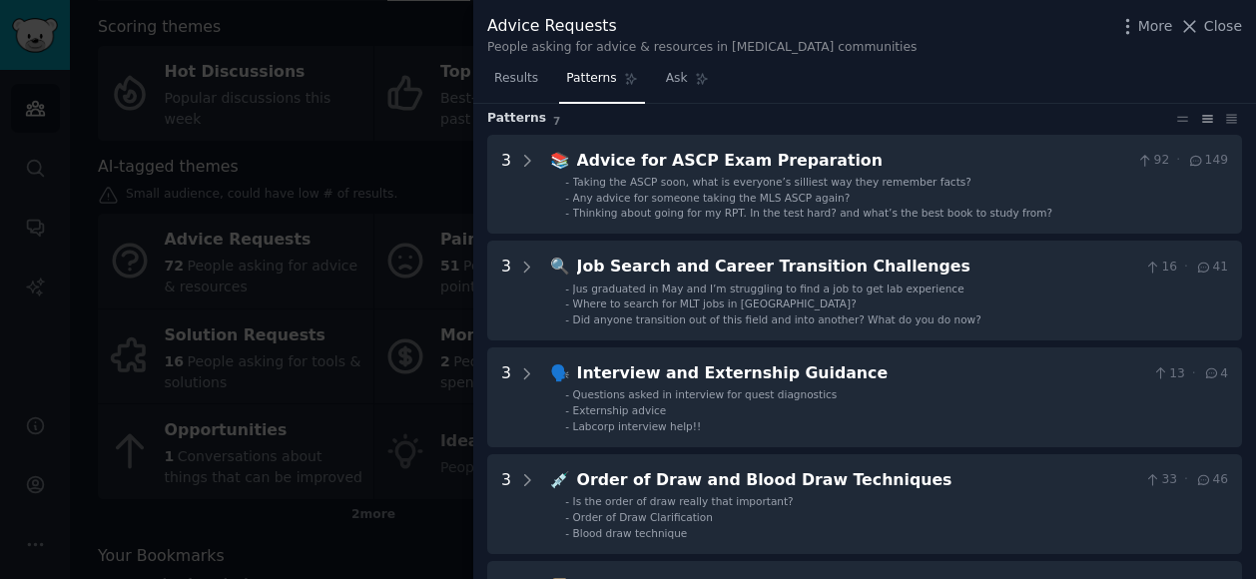
scroll to position [58, 0]
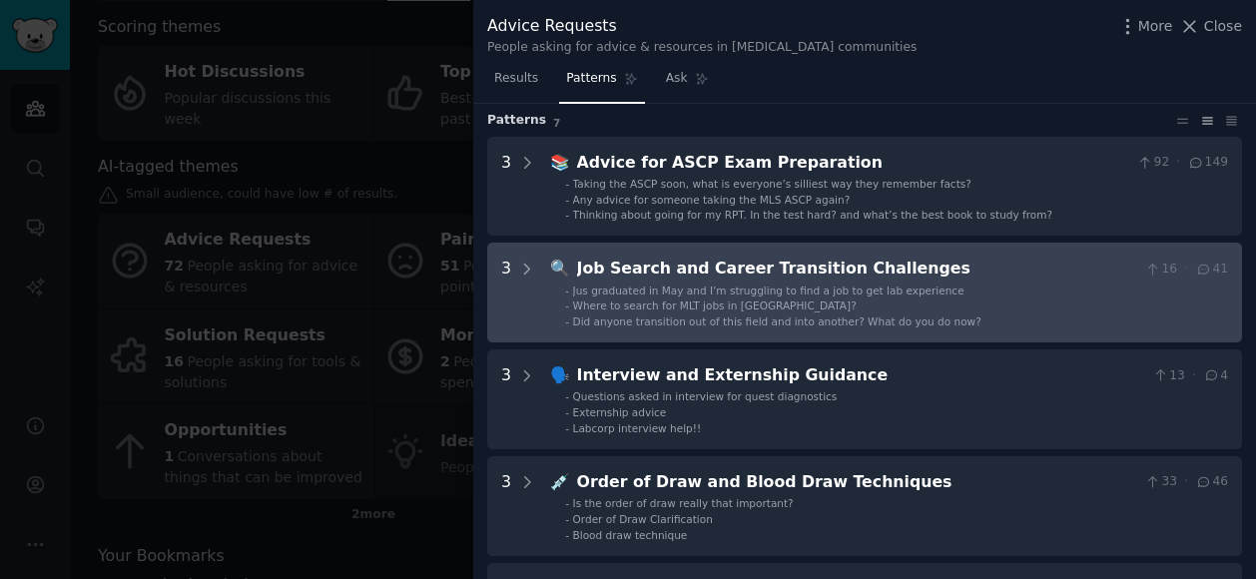
click at [765, 294] on span "Jus graduated in May and I’m struggling to find a job to get lab experience" at bounding box center [768, 290] width 391 height 12
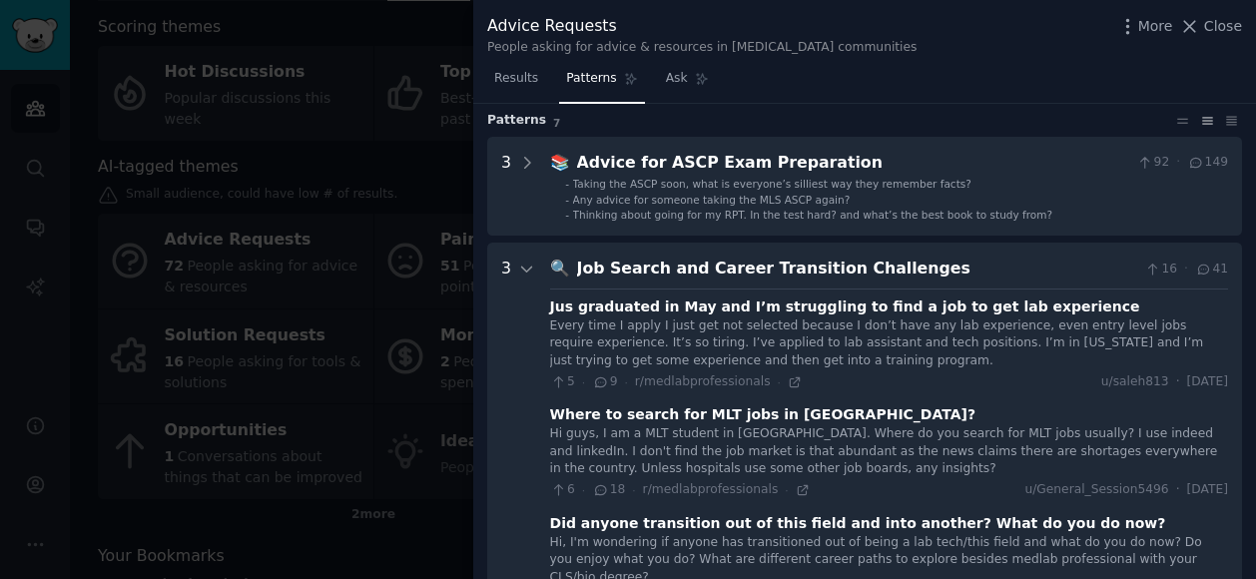
scroll to position [198, 0]
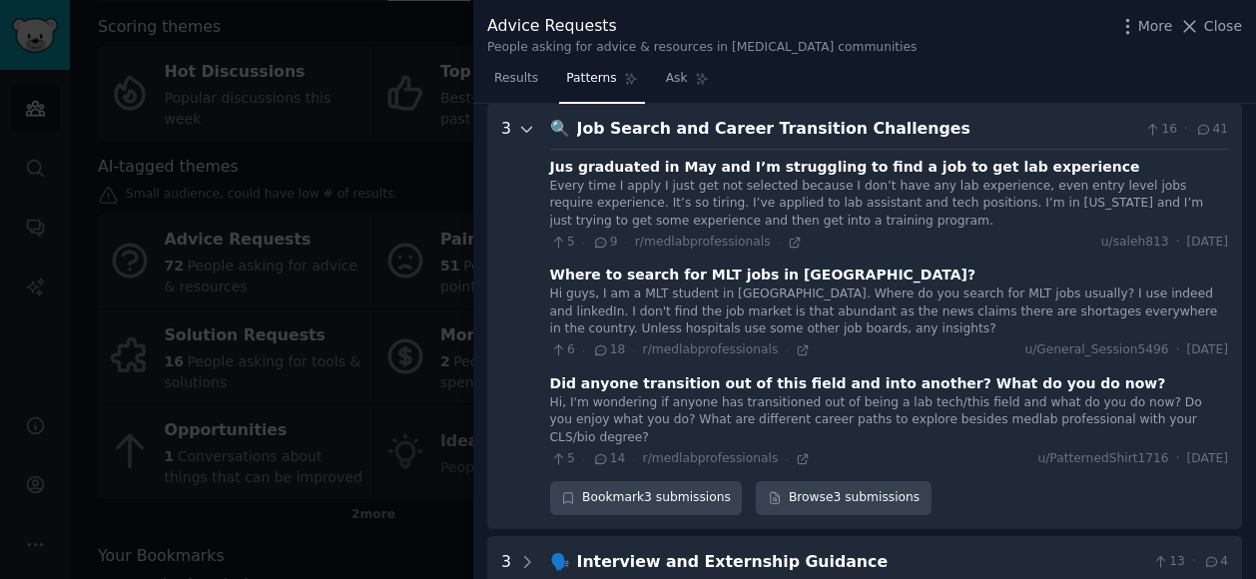
click at [522, 127] on icon at bounding box center [527, 130] width 18 height 18
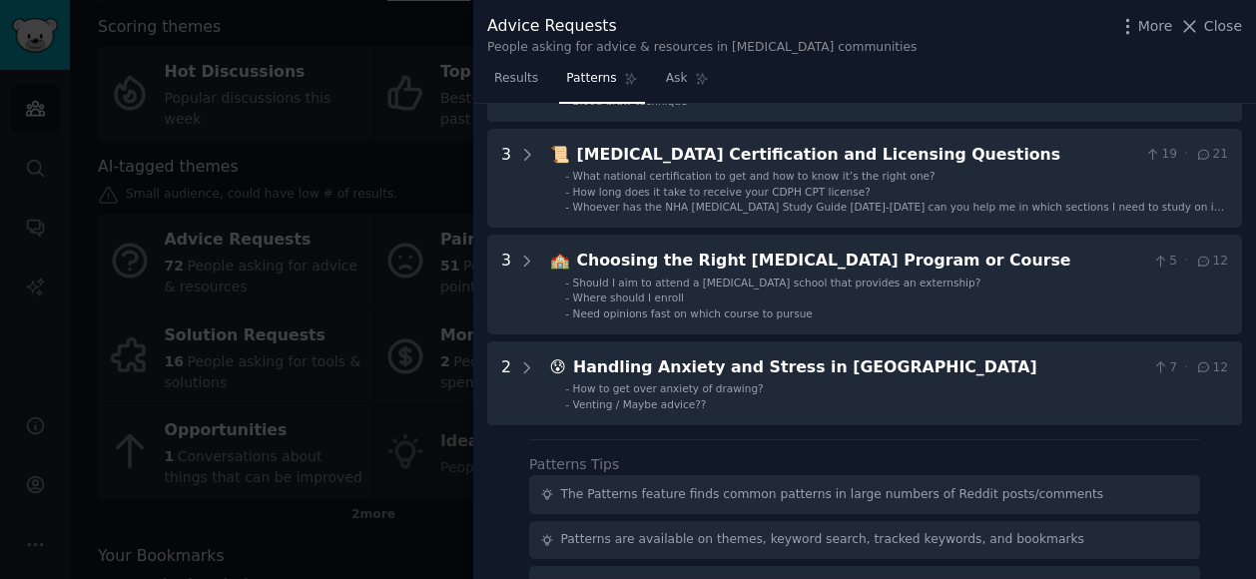
scroll to position [493, 0]
click at [1216, 16] on span "Close" at bounding box center [1223, 26] width 38 height 21
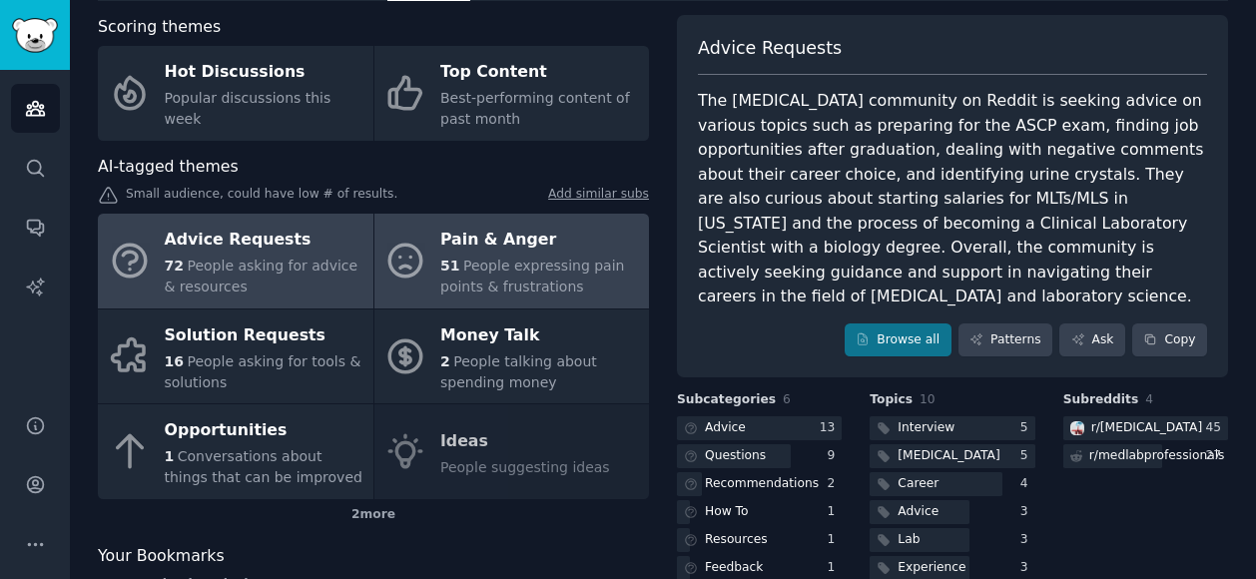
click at [494, 253] on div "Pain & Anger" at bounding box center [539, 241] width 199 height 32
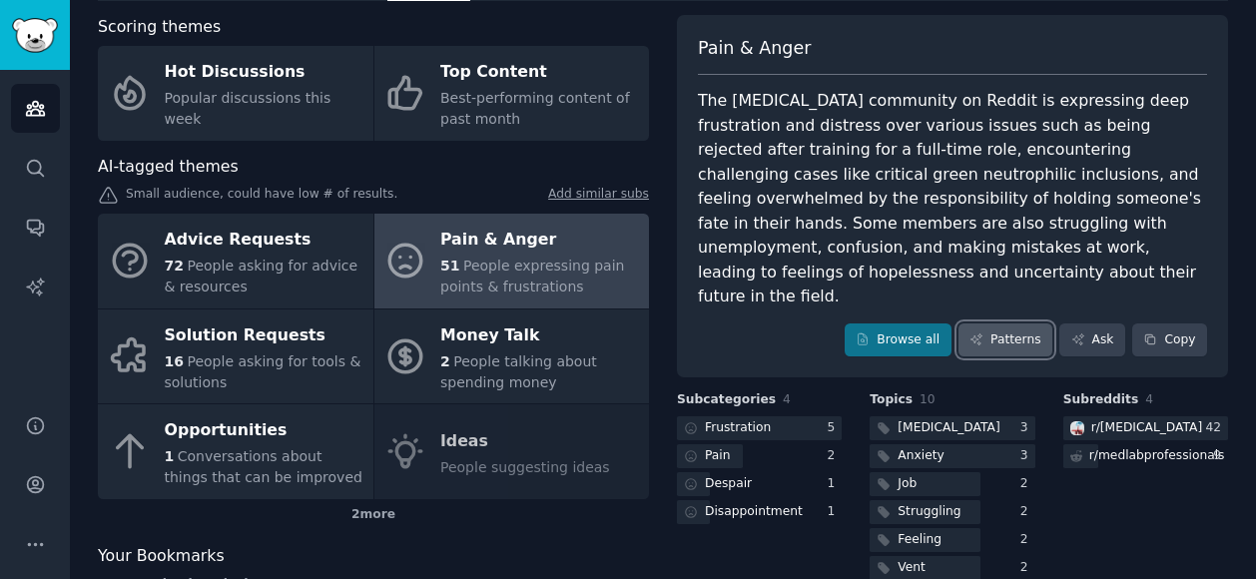
click at [1000, 323] on link "Patterns" at bounding box center [1005, 340] width 94 height 34
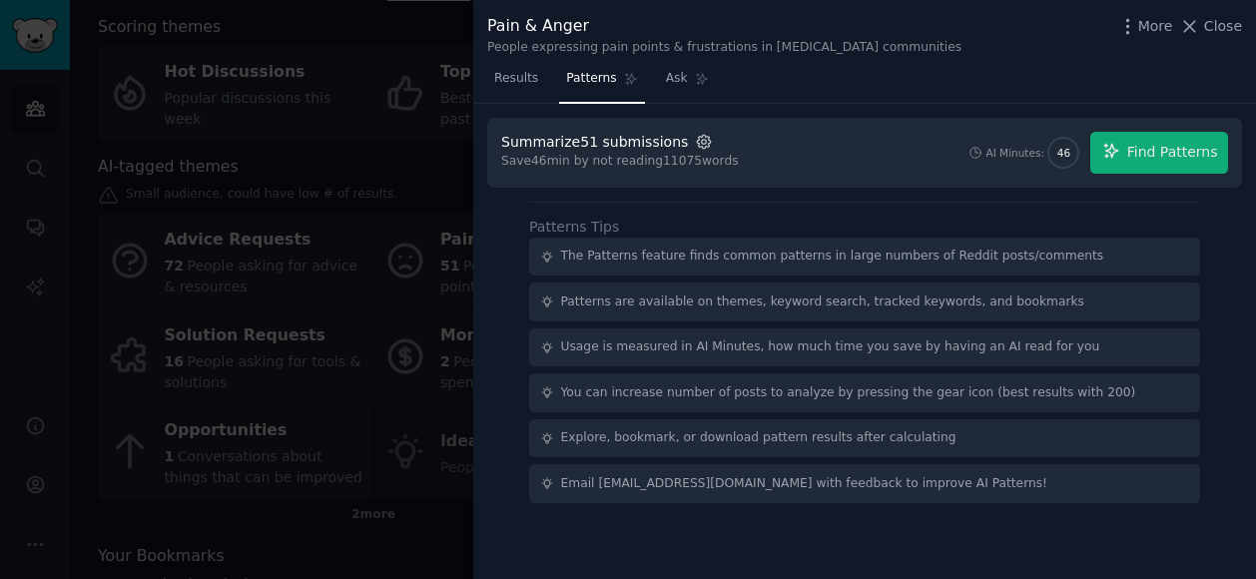
click at [697, 137] on icon "button" at bounding box center [703, 141] width 13 height 13
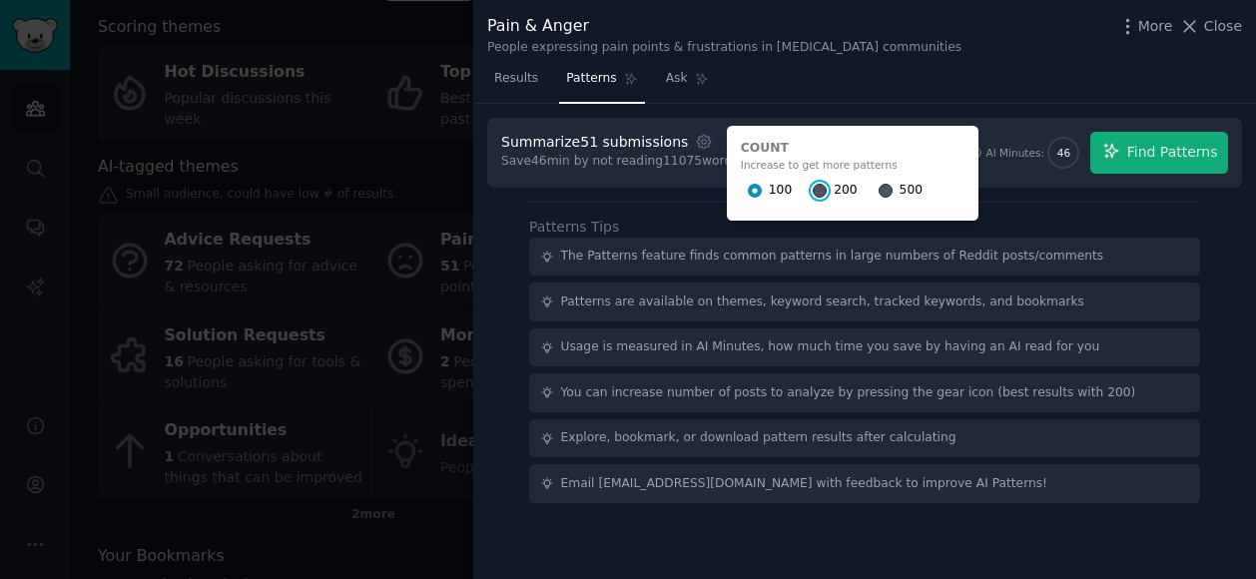
click at [812, 195] on input "200" at bounding box center [819, 191] width 14 height 14
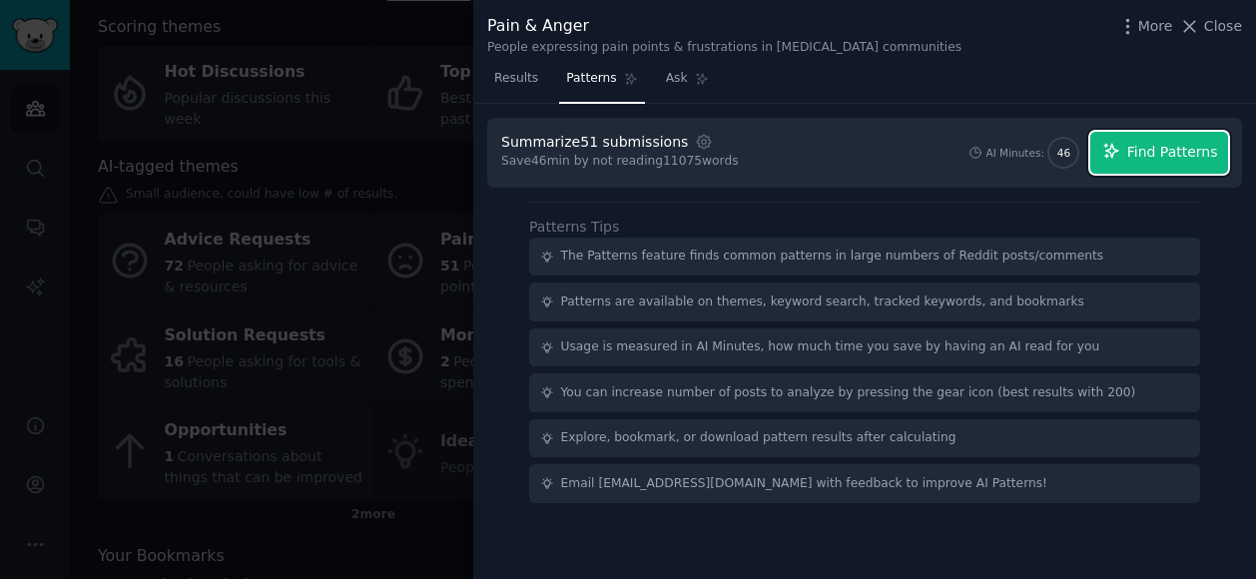
click at [1159, 145] on span "Find Patterns" at bounding box center [1172, 152] width 91 height 21
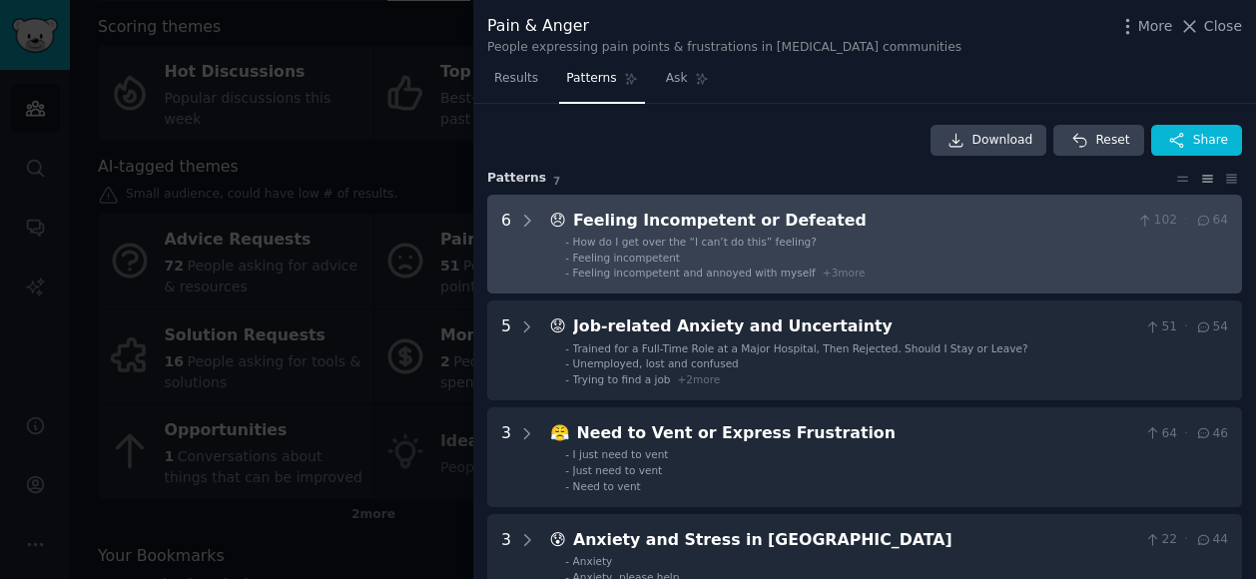
click at [822, 270] on span "+ 3 more" at bounding box center [843, 272] width 43 height 12
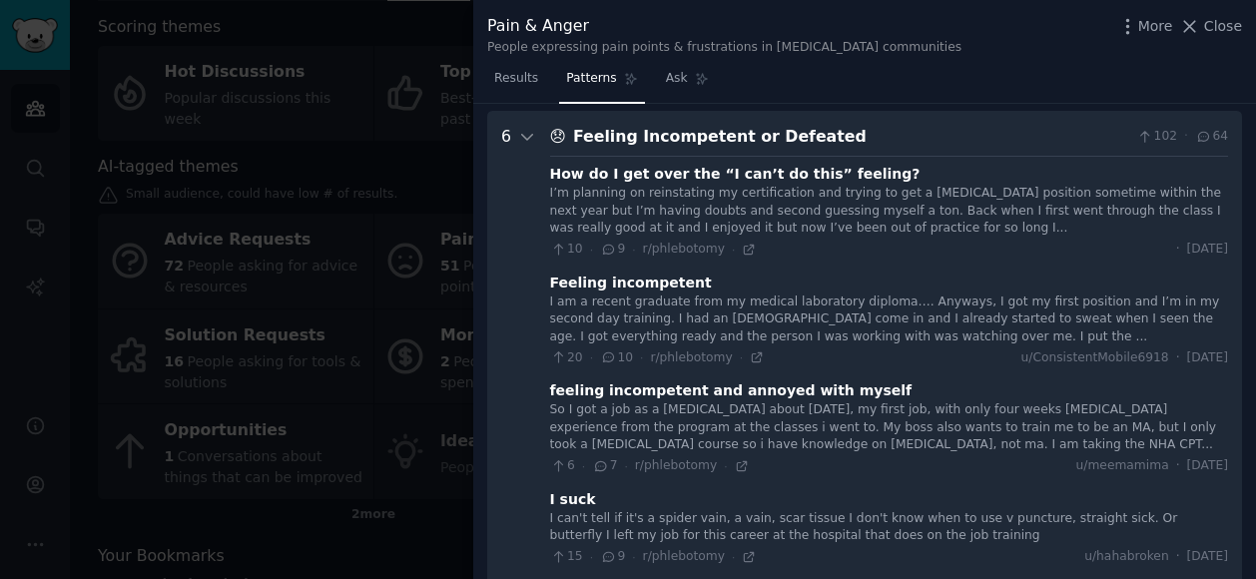
scroll to position [83, 0]
click at [527, 139] on icon at bounding box center [527, 138] width 18 height 18
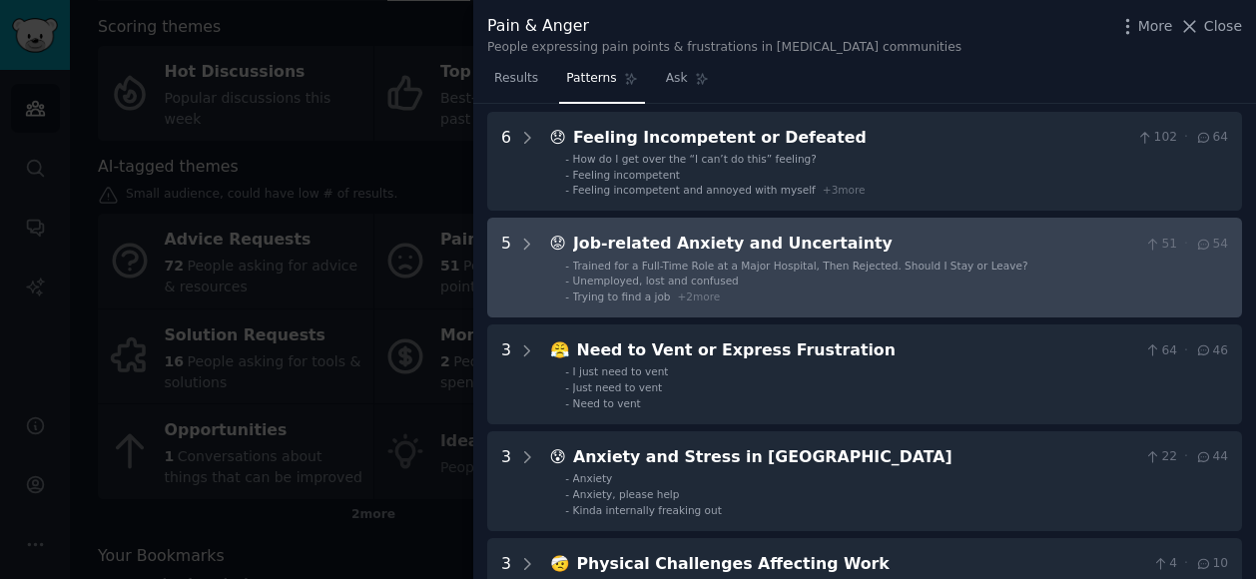
click at [832, 264] on span "Trained for a Full-Time Role at a Major Hospital, Then Rejected. Should I Stay …" at bounding box center [800, 266] width 455 height 12
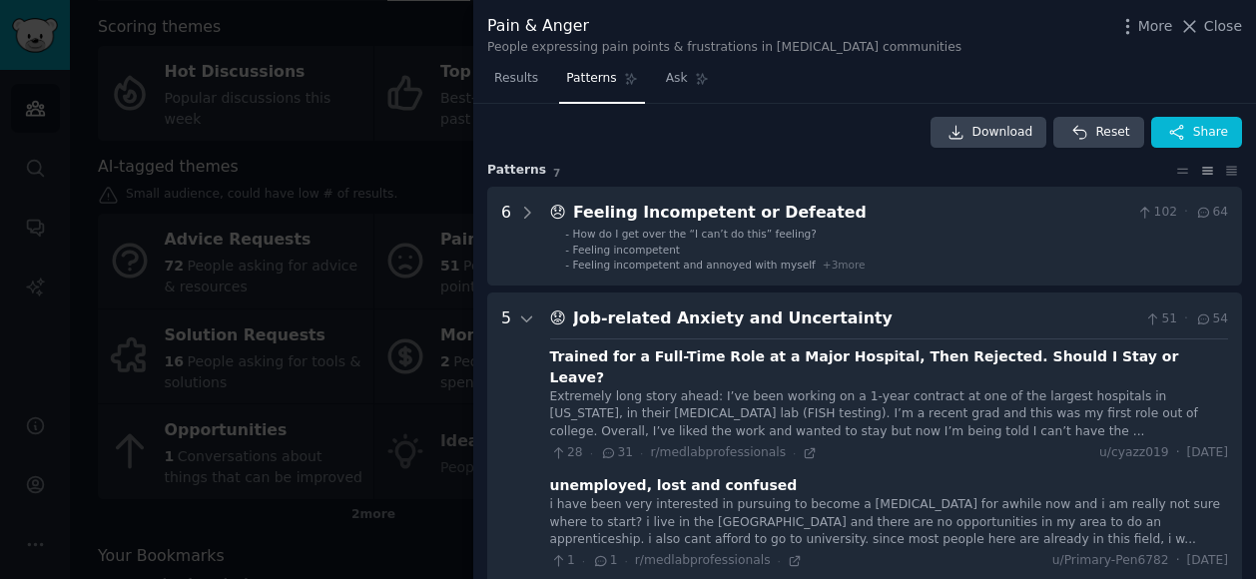
scroll to position [0, 0]
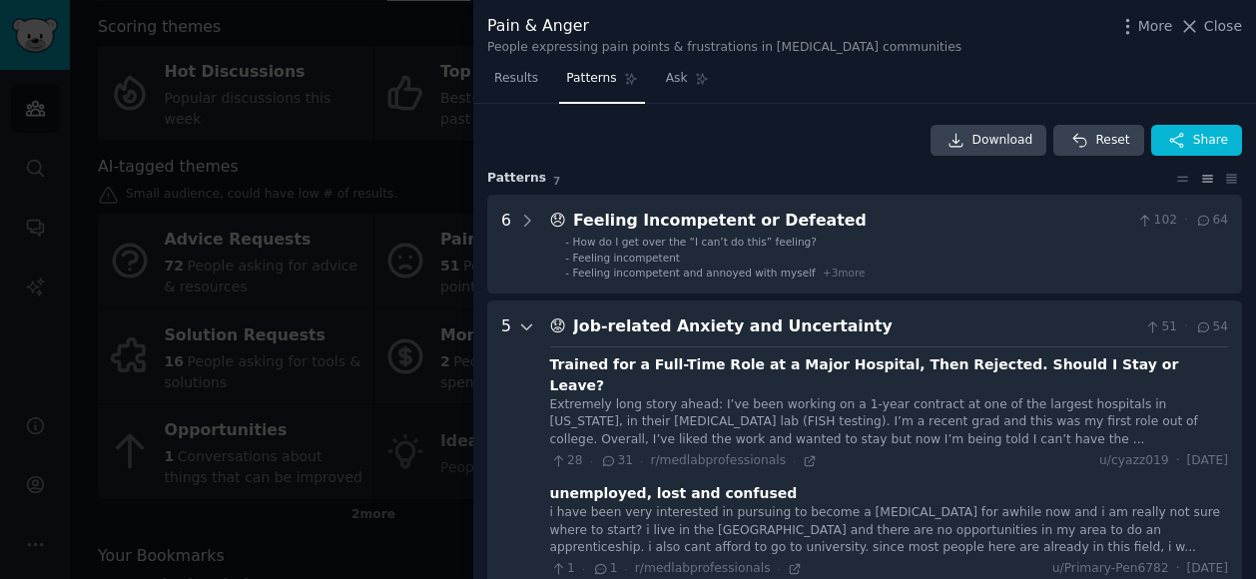
click at [521, 319] on icon at bounding box center [527, 327] width 18 height 18
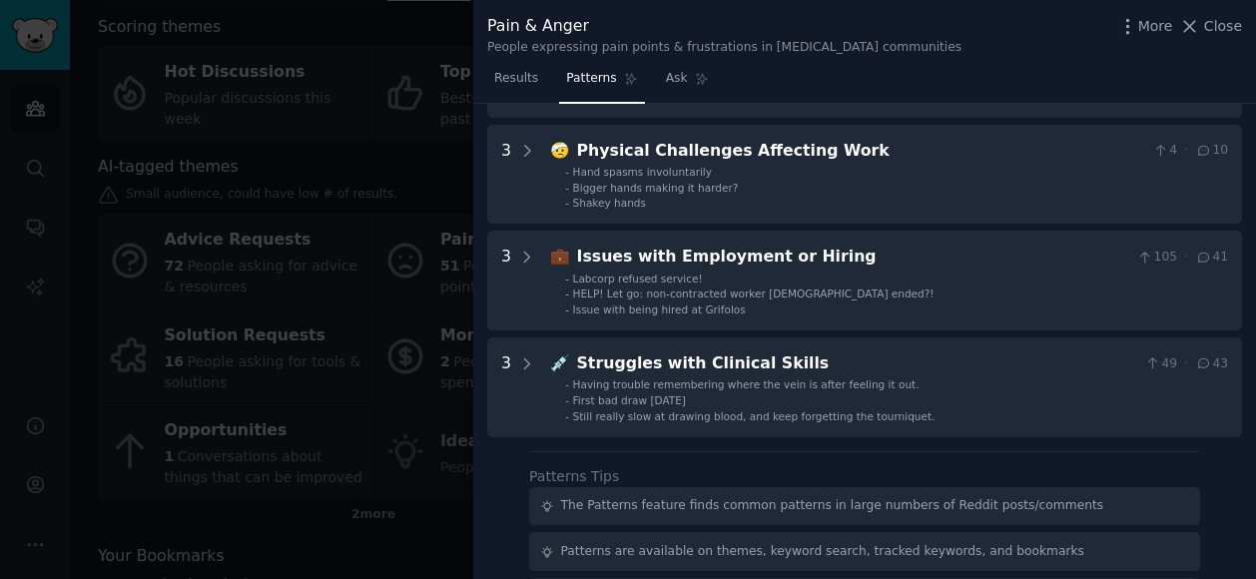
scroll to position [499, 0]
